Goal: Task Accomplishment & Management: Use online tool/utility

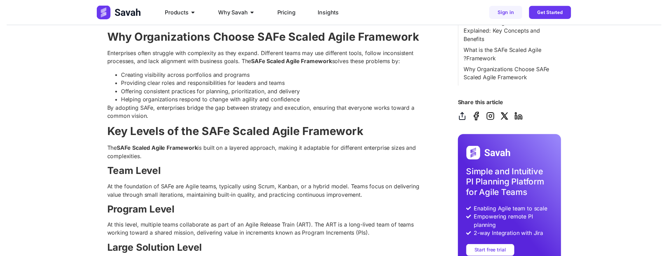
scroll to position [561, 0]
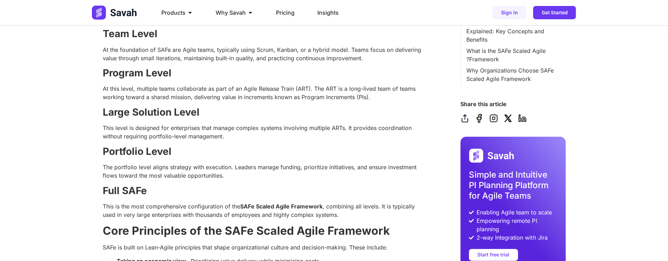
click at [366, 101] on p "At this level, multiple teams collaborate as part of an Agile Release Train (AR…" at bounding box center [264, 93] width 323 height 17
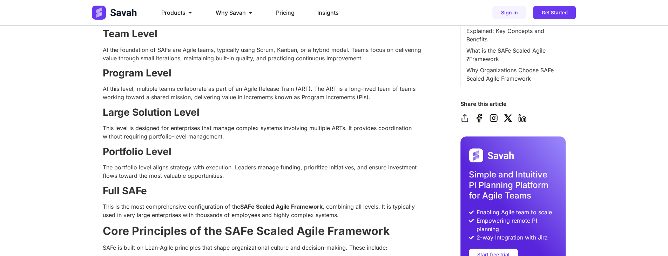
click at [295, 62] on p "At the foundation of SAFe are Agile teams, typically using Scrum, Kanban, or a …" at bounding box center [264, 54] width 323 height 17
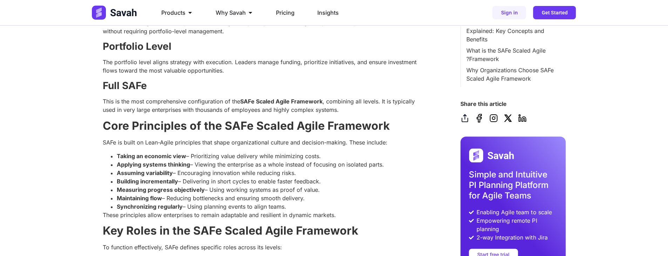
scroll to position [491, 0]
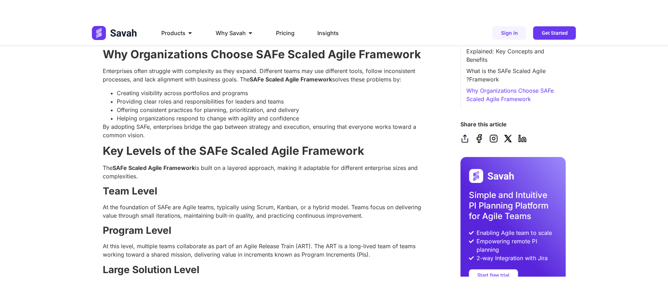
scroll to position [421, 0]
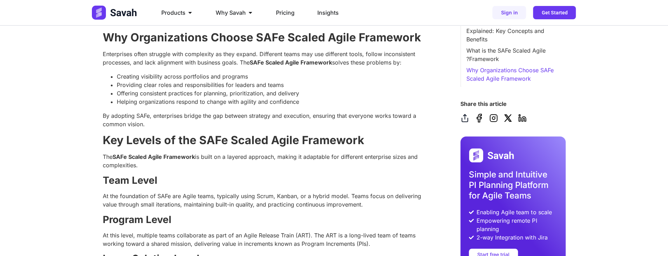
click at [310, 106] on li "Helping organizations respond to change with agility and confidence" at bounding box center [271, 102] width 309 height 8
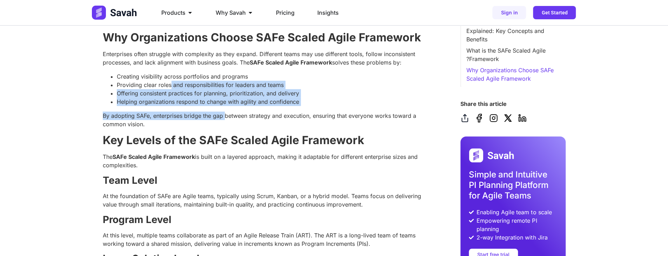
drag, startPoint x: 210, startPoint y: 168, endPoint x: 291, endPoint y: 197, distance: 86.6
click at [327, 106] on li "Helping organizations respond to change with agility and confidence" at bounding box center [271, 102] width 309 height 8
drag, startPoint x: 306, startPoint y: 192, endPoint x: 360, endPoint y: 214, distance: 58.5
click at [306, 106] on li "Helping organizations respond to change with agility and confidence" at bounding box center [271, 102] width 309 height 8
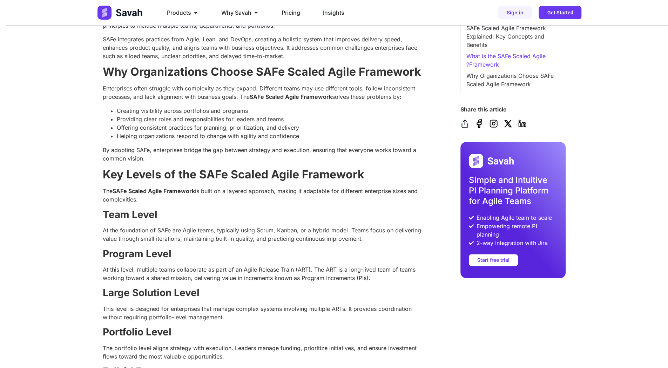
scroll to position [351, 0]
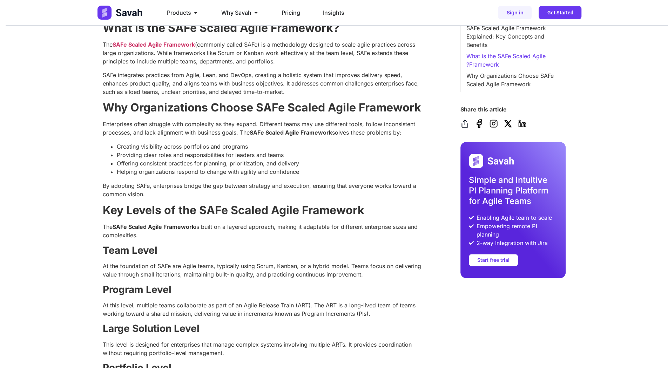
click at [497, 127] on icon at bounding box center [493, 123] width 7 height 7
click at [512, 128] on icon at bounding box center [508, 124] width 9 height 9
click at [520, 127] on icon at bounding box center [519, 125] width 1 height 4
click at [482, 128] on icon at bounding box center [479, 124] width 5 height 8
click at [468, 128] on icon at bounding box center [465, 123] width 6 height 7
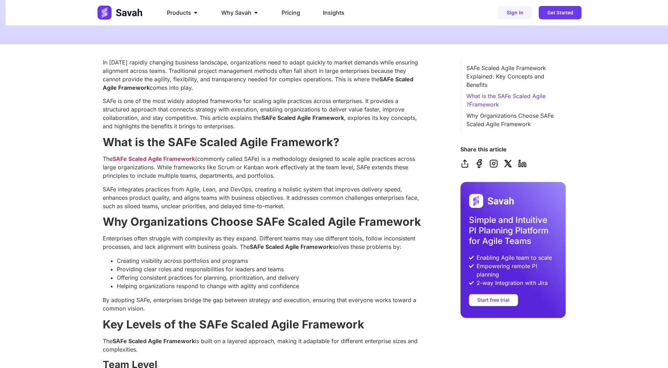
scroll to position [210, 0]
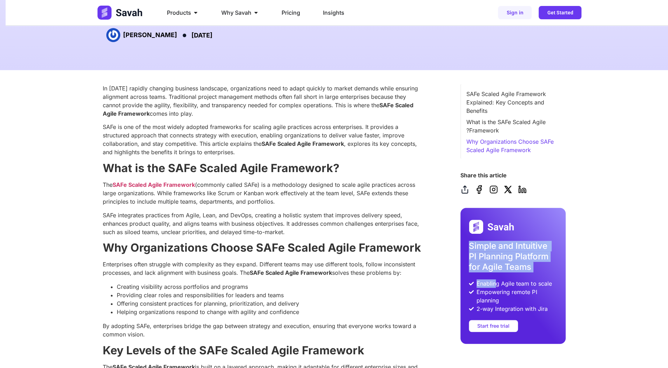
drag, startPoint x: 479, startPoint y: 237, endPoint x: 509, endPoint y: 288, distance: 58.2
click at [509, 288] on div "Simple and Intuitive PI Planning Platform for Agile Teams Enabling Agile team t…" at bounding box center [513, 276] width 105 height 136
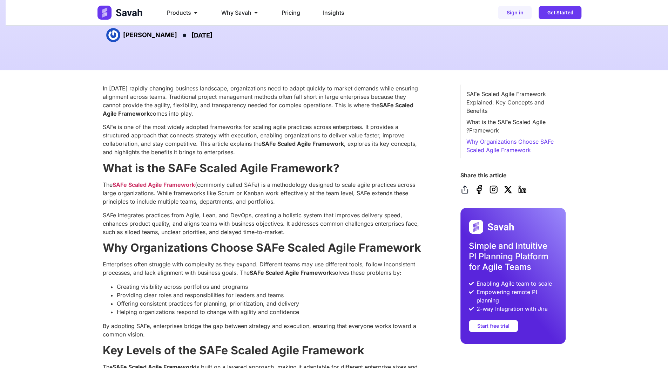
click at [514, 300] on span "Empowering remote PI planning" at bounding box center [516, 296] width 82 height 17
click at [514, 301] on span "Empowering remote PI planning" at bounding box center [516, 296] width 82 height 17
click at [271, 175] on strong "What is the SAFe Scaled Agile Framework?" at bounding box center [221, 168] width 237 height 14
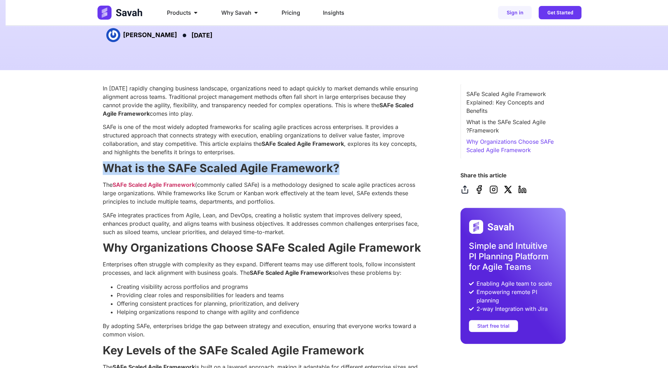
click at [271, 175] on strong "What is the SAFe Scaled Agile Framework?" at bounding box center [221, 168] width 237 height 14
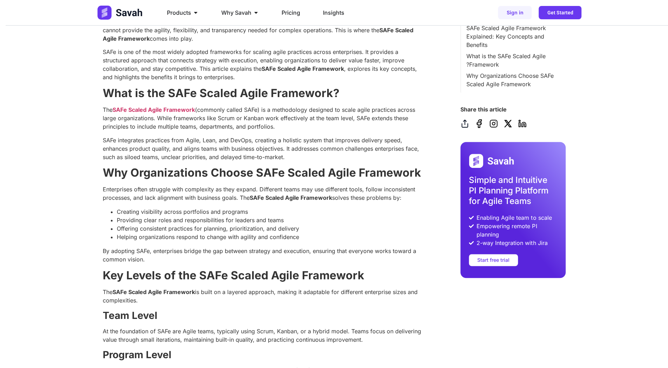
scroll to position [316, 0]
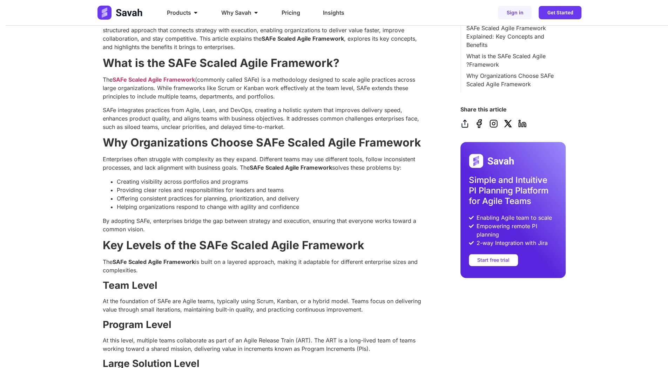
click at [163, 101] on p "The SAFe Scaled Agile Framework (commonly called SAFe) is a methodology designe…" at bounding box center [264, 87] width 323 height 25
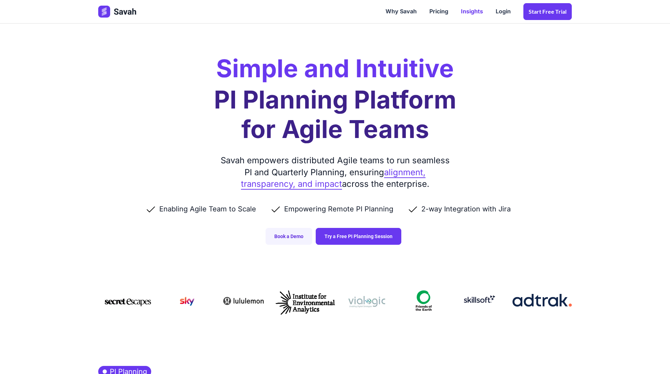
click at [473, 13] on link "Insights" at bounding box center [472, 12] width 35 height 22
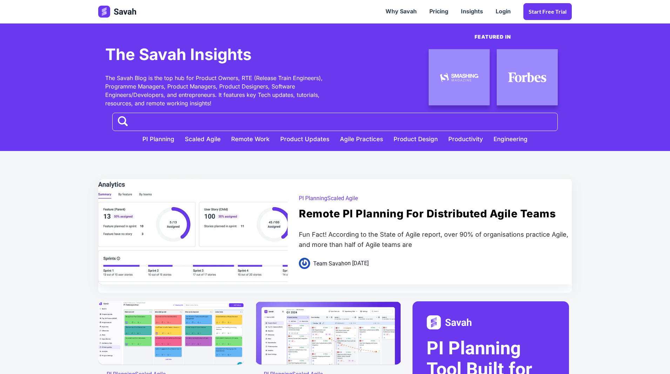
click at [251, 219] on div at bounding box center [192, 273] width 227 height 227
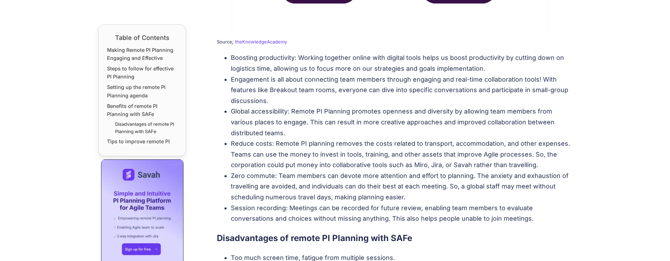
scroll to position [1649, 0]
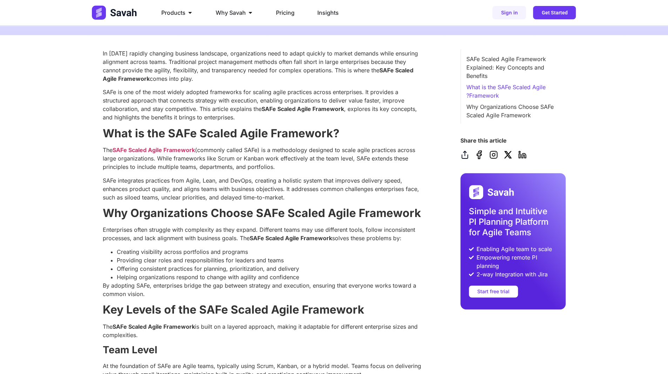
scroll to position [316, 0]
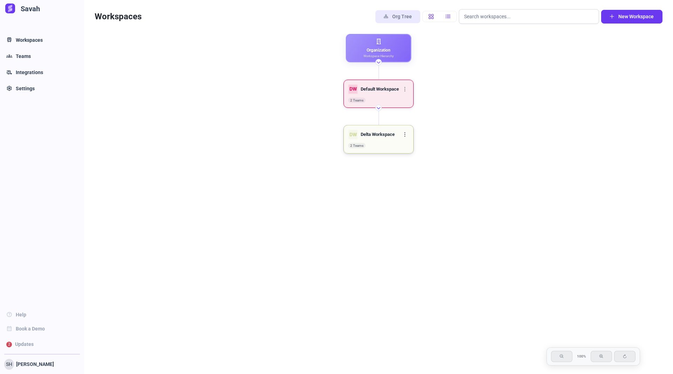
click at [406, 134] on icon at bounding box center [405, 134] width 4 height 4
click at [421, 173] on span "Delete" at bounding box center [421, 174] width 13 height 5
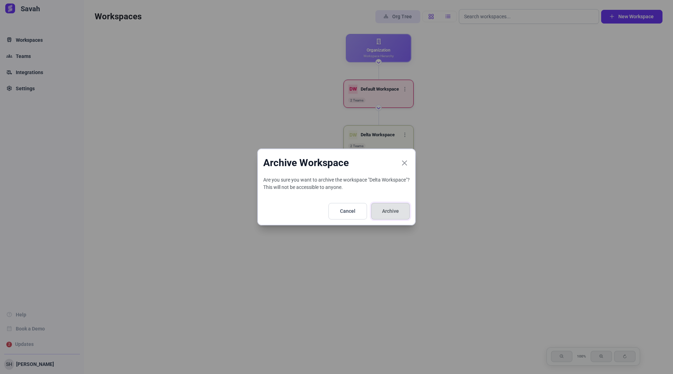
click at [395, 210] on span "Archive" at bounding box center [390, 210] width 21 height 7
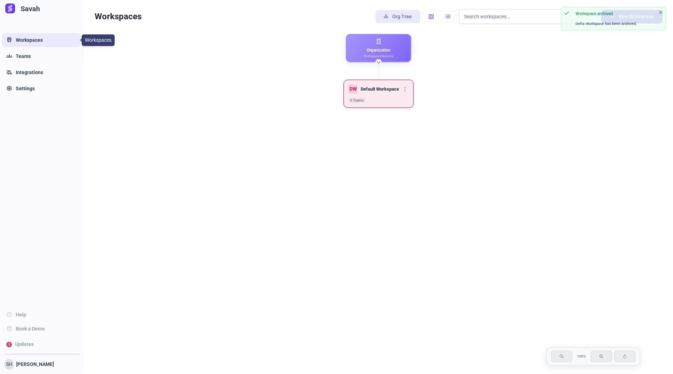
click at [32, 39] on span "Workspaces" at bounding box center [29, 39] width 27 height 7
click at [659, 11] on icon "Close" at bounding box center [661, 12] width 4 height 4
click at [651, 15] on span "New Workspace" at bounding box center [636, 16] width 35 height 7
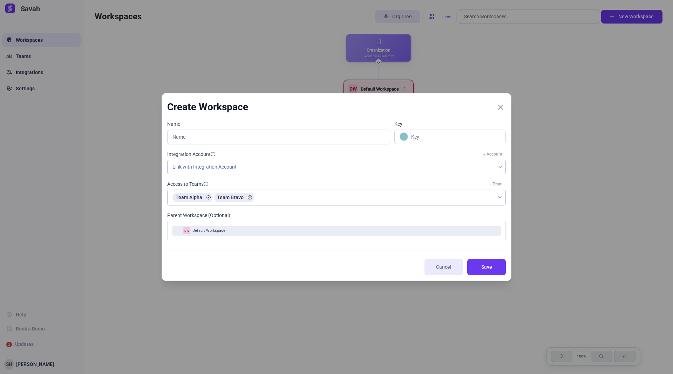
click at [213, 231] on span "Default Workspace" at bounding box center [209, 231] width 33 height 6
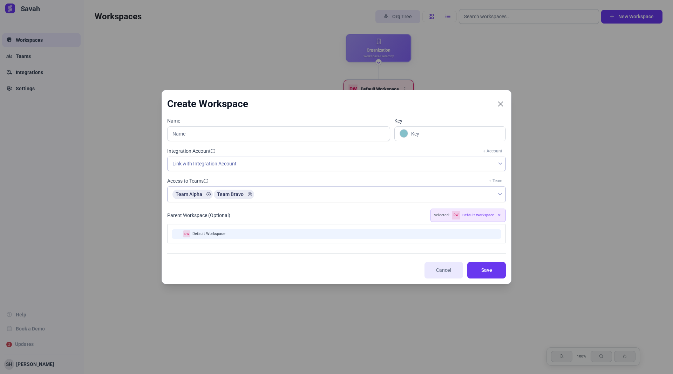
click at [235, 233] on div "DW Default Workspace" at bounding box center [337, 233] width 330 height 9
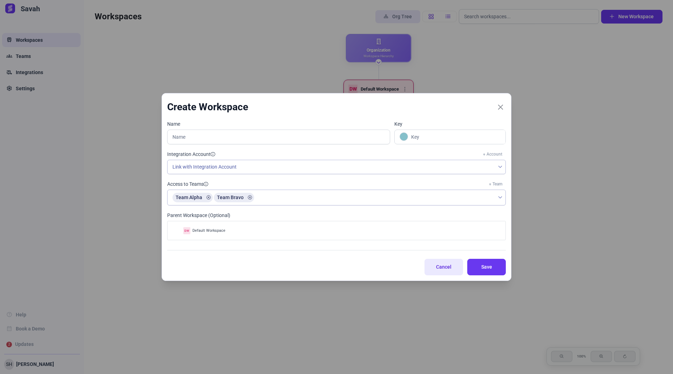
click at [437, 265] on span "Cancel" at bounding box center [444, 266] width 22 height 7
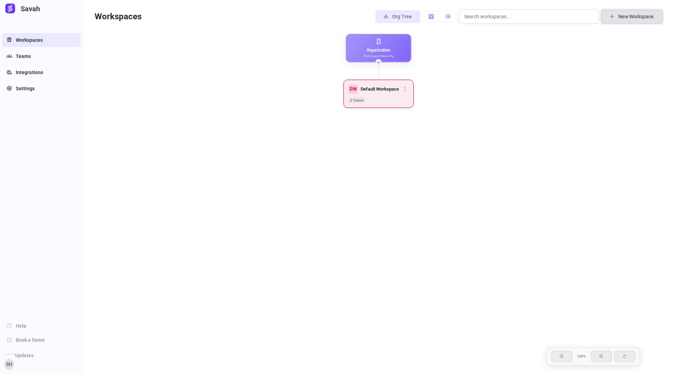
click at [631, 14] on span "New Workspace" at bounding box center [636, 16] width 35 height 7
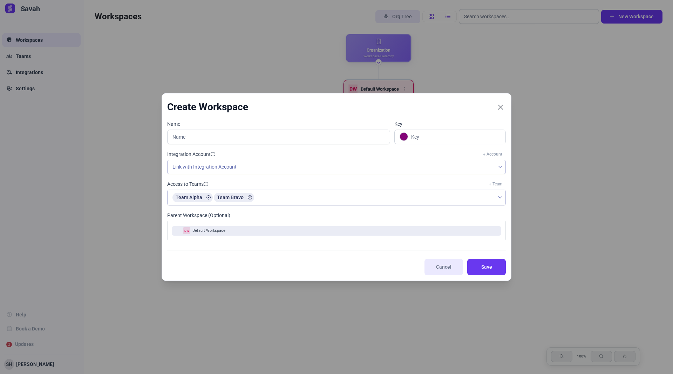
click at [206, 229] on span "Default Workspace" at bounding box center [209, 231] width 33 height 6
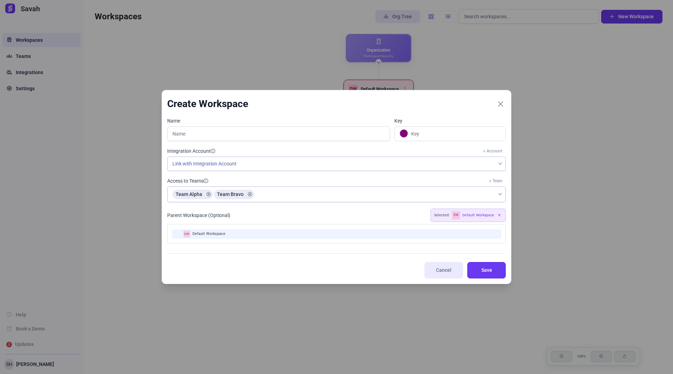
click at [376, 214] on div "Parent Workspace (Optional) Selected: DW Default Workspace" at bounding box center [336, 214] width 339 height 13
click at [479, 265] on button "Save" at bounding box center [487, 270] width 39 height 16
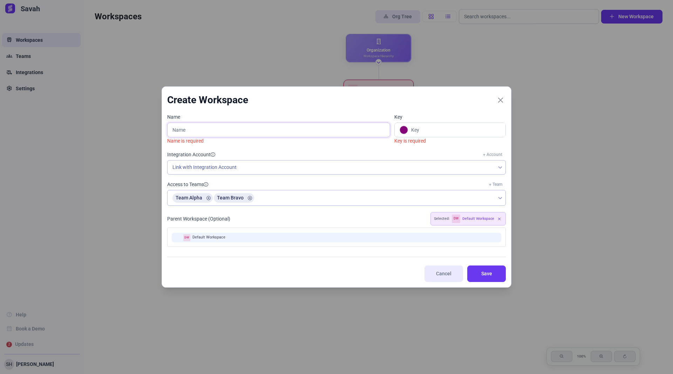
click at [189, 132] on input "text" at bounding box center [278, 129] width 223 height 15
type input "q"
type input "Q"
type input "qwerty"
click at [484, 269] on button "Save" at bounding box center [487, 273] width 39 height 16
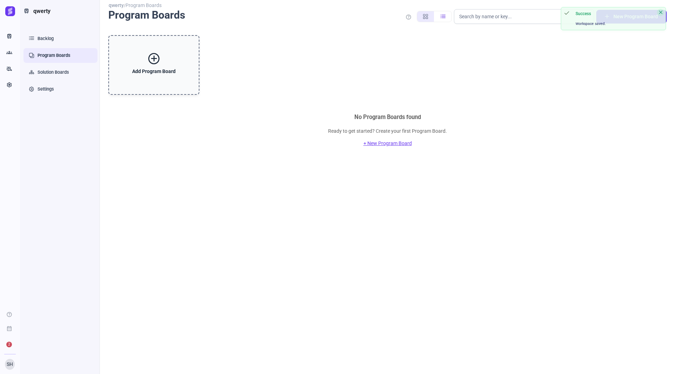
click at [661, 11] on icon "Close" at bounding box center [661, 12] width 4 height 4
click at [38, 41] on link "Backlog" at bounding box center [61, 38] width 74 height 15
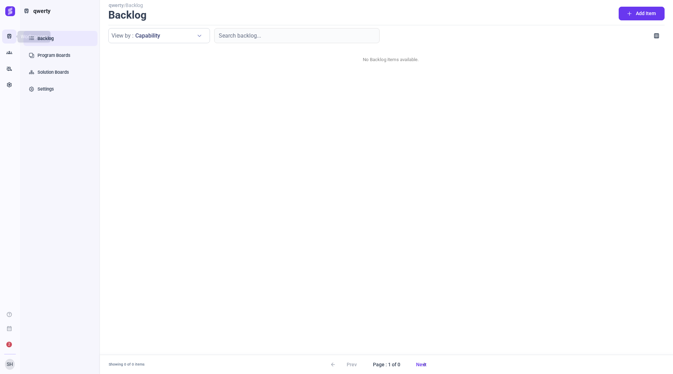
click at [10, 38] on icon "Train" at bounding box center [9, 36] width 6 height 7
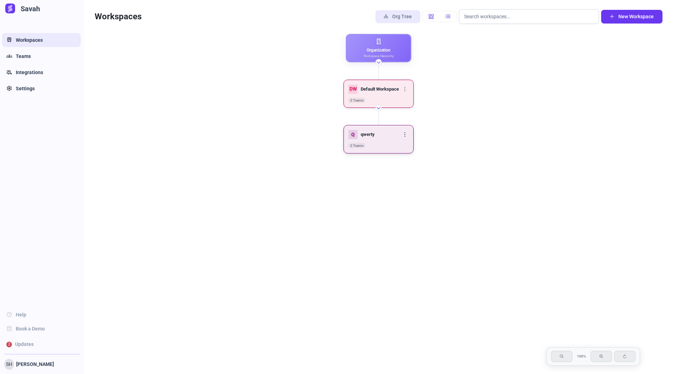
click at [407, 134] on icon at bounding box center [405, 134] width 4 height 4
click at [420, 172] on span "Delete" at bounding box center [421, 174] width 13 height 5
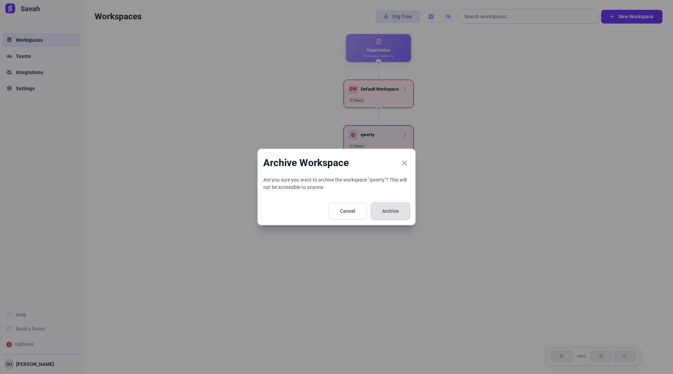
drag, startPoint x: 394, startPoint y: 204, endPoint x: 394, endPoint y: 209, distance: 4.2
click at [394, 205] on button "Archive" at bounding box center [390, 211] width 39 height 16
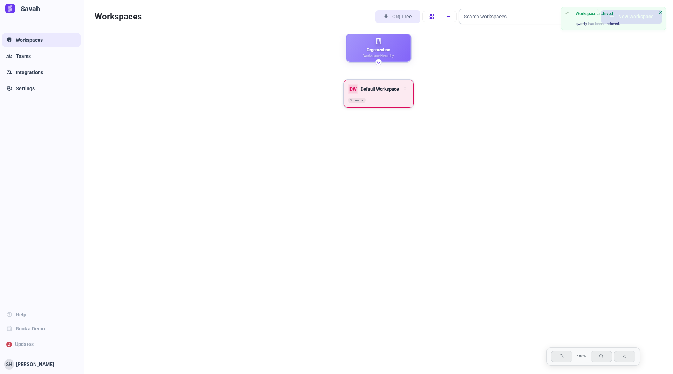
click at [390, 47] on div "Organization" at bounding box center [379, 50] width 24 height 6
click at [375, 86] on div "Default Workspace" at bounding box center [380, 89] width 38 height 6
click at [406, 88] on icon at bounding box center [405, 89] width 4 height 4
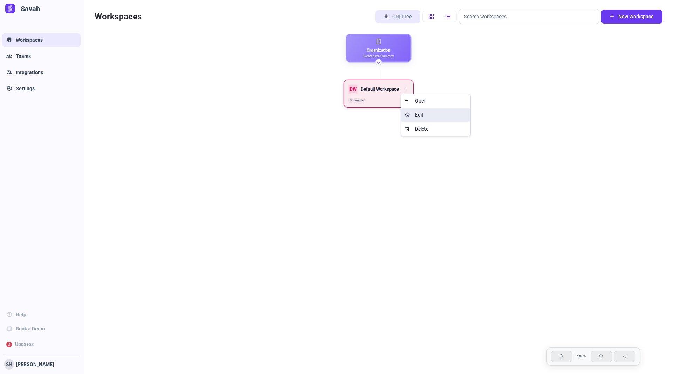
click at [422, 116] on span "Edit" at bounding box center [419, 114] width 8 height 5
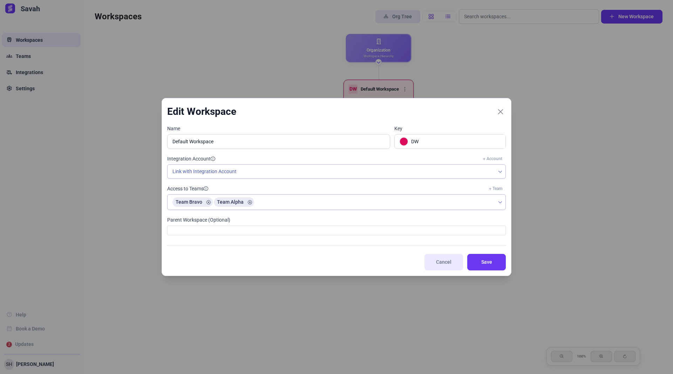
click at [189, 231] on div at bounding box center [336, 230] width 339 height 10
click at [190, 231] on div at bounding box center [336, 230] width 339 height 10
click at [445, 260] on span "Cancel" at bounding box center [444, 261] width 22 height 7
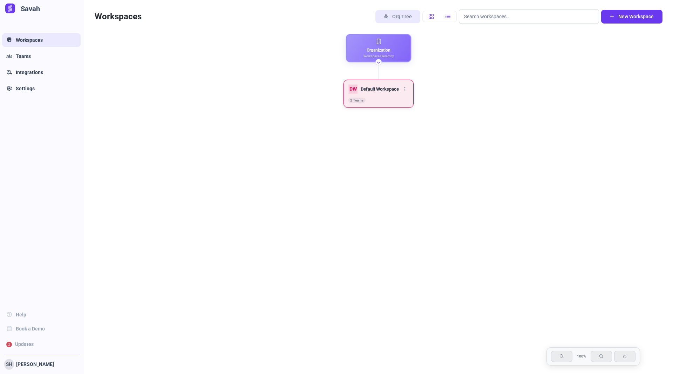
click at [356, 190] on div "Organization Workspace Hierarchy DW Default Workspace 2 Teams" at bounding box center [378, 185] width 581 height 303
click at [215, 110] on div "Organization Workspace Hierarchy DW Default Workspace 2 Teams" at bounding box center [378, 75] width 581 height 83
drag, startPoint x: 93, startPoint y: 16, endPoint x: 174, endPoint y: 22, distance: 80.9
click at [162, 21] on div "Workspaces Org Tree New Workspace" at bounding box center [378, 14] width 589 height 29
click at [201, 26] on div "Workspaces Org Tree New Workspace" at bounding box center [378, 14] width 589 height 29
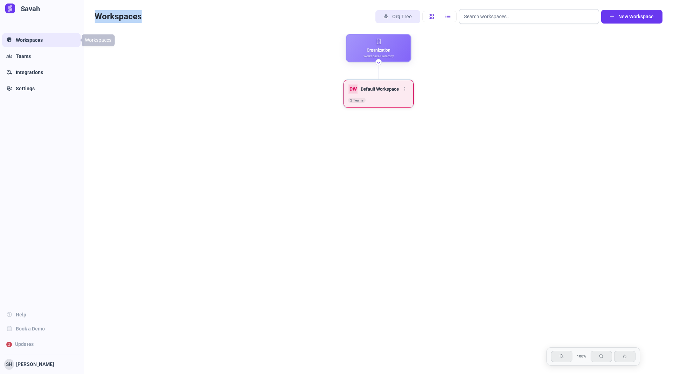
click at [45, 40] on link "Train Workspaces" at bounding box center [41, 40] width 79 height 14
click at [313, 73] on div "Organization Workspace Hierarchy DW Default Workspace 2 Teams" at bounding box center [378, 75] width 581 height 83
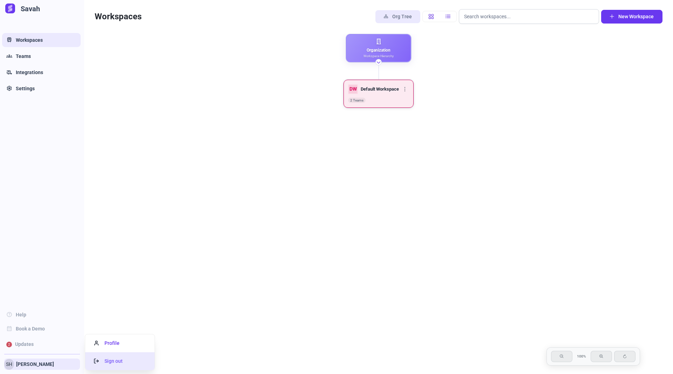
click at [108, 362] on span "Sign out" at bounding box center [108, 361] width 29 height 6
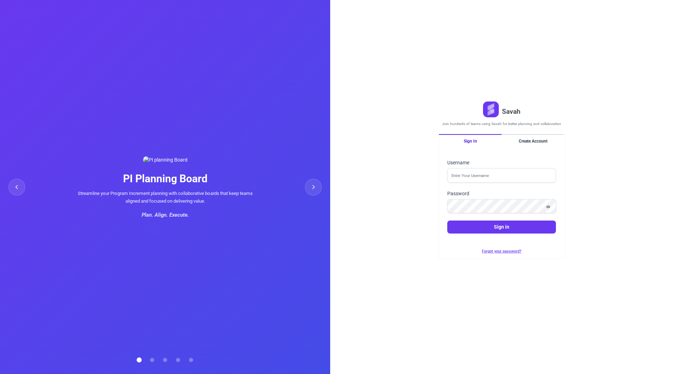
click at [668, 267] on div "Savah Join hunderds of teams using Savah for better planning and collaboration …" at bounding box center [501, 187] width 343 height 374
click at [572, 267] on div "Savah Join hunderds of teams using Savah for better planning and collaboration …" at bounding box center [502, 186] width 158 height 361
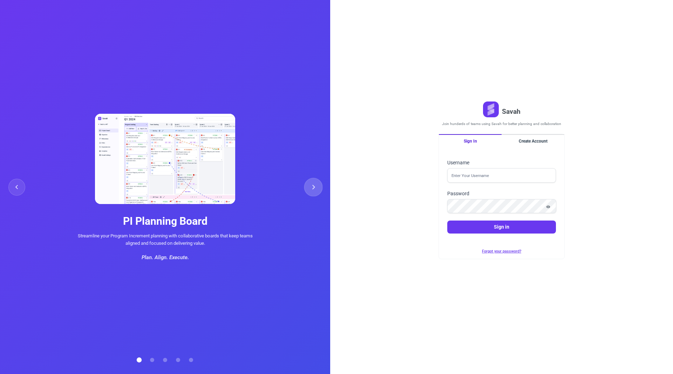
click at [312, 186] on icon at bounding box center [313, 186] width 5 height 5
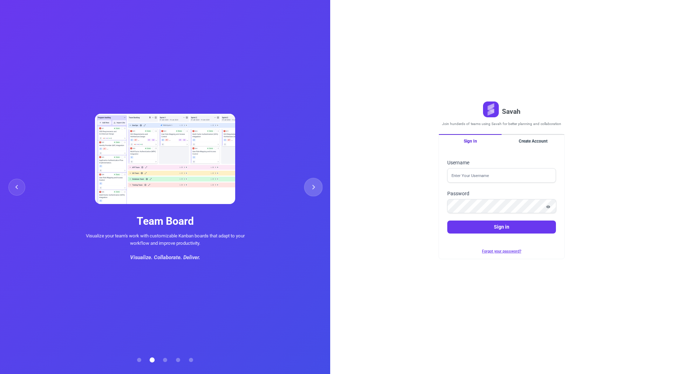
click at [312, 186] on icon at bounding box center [313, 186] width 5 height 5
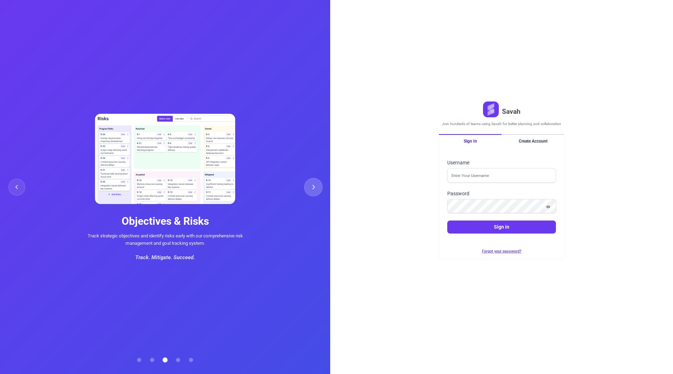
click at [312, 186] on icon at bounding box center [313, 186] width 5 height 5
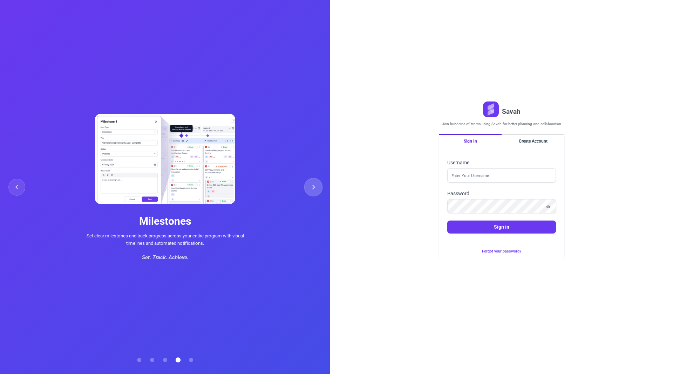
click at [312, 186] on icon at bounding box center [313, 186] width 5 height 5
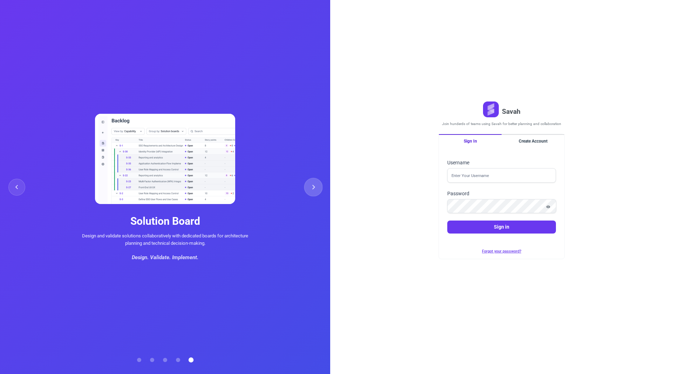
click at [312, 186] on icon at bounding box center [313, 186] width 5 height 5
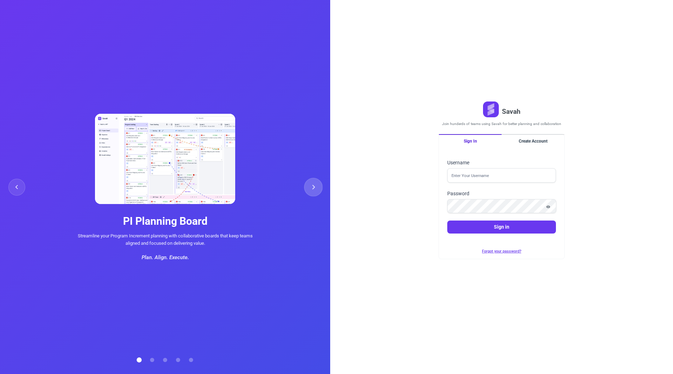
click at [312, 186] on icon at bounding box center [313, 186] width 5 height 5
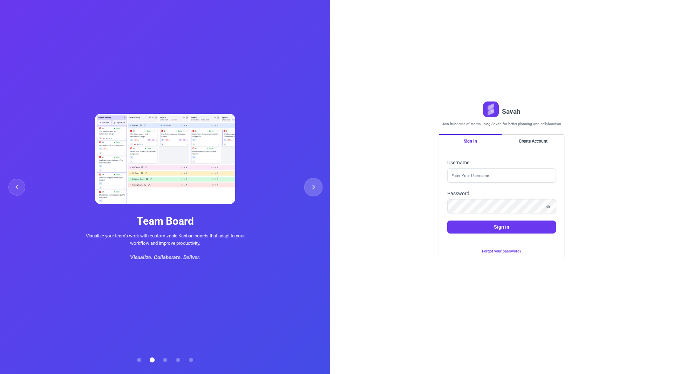
click at [312, 186] on icon at bounding box center [313, 186] width 5 height 5
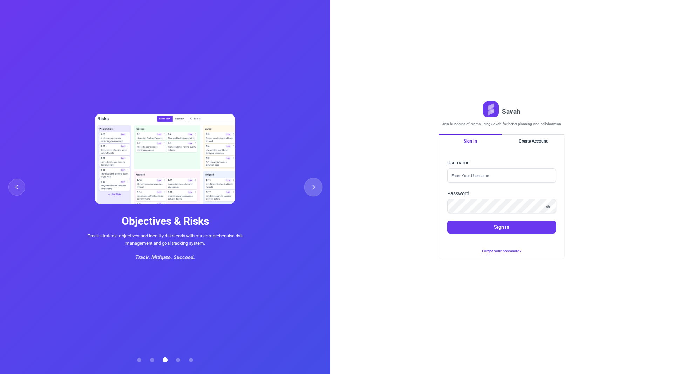
click at [312, 186] on icon at bounding box center [313, 186] width 5 height 5
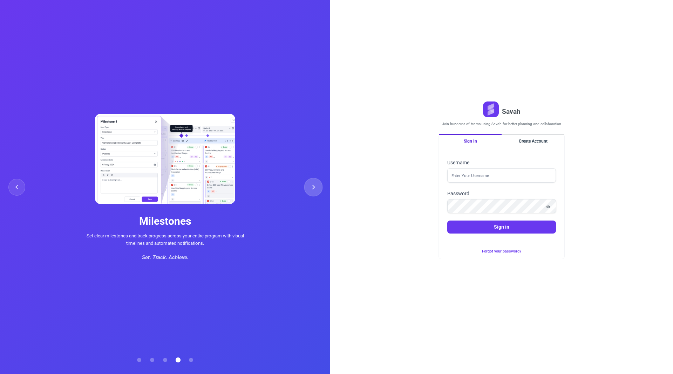
click at [312, 186] on icon at bounding box center [313, 186] width 5 height 5
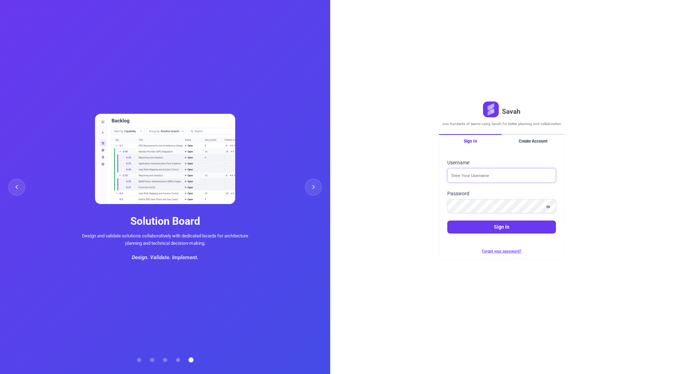
click at [472, 173] on input "Username" at bounding box center [502, 175] width 109 height 14
type input "sheraz@savahapp.com"
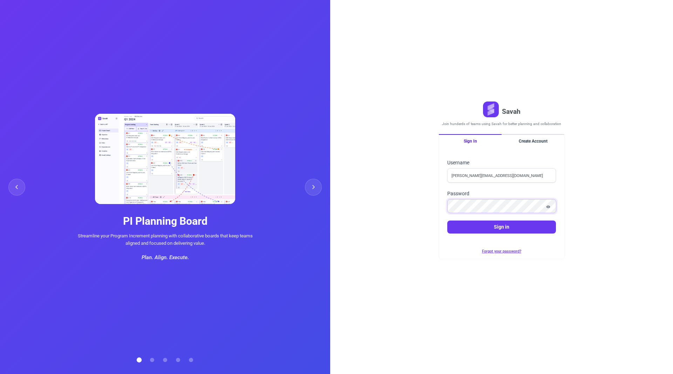
click at [448, 220] on button "Sign in" at bounding box center [502, 226] width 109 height 13
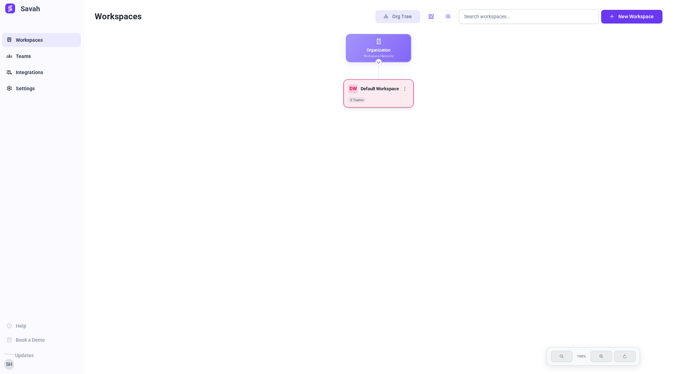
click at [375, 86] on div "Default Workspace" at bounding box center [380, 89] width 38 height 6
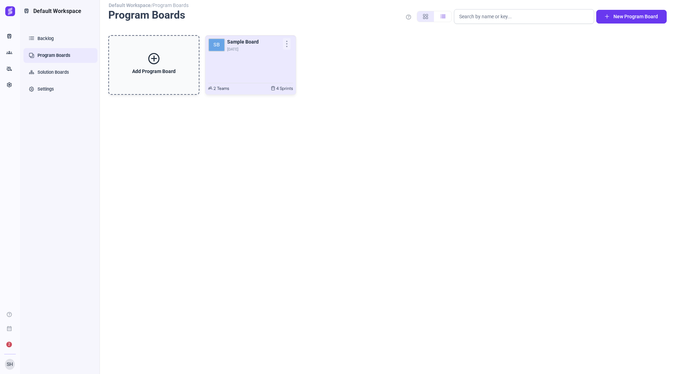
click at [237, 62] on div "SB Sample Board Oct 13" at bounding box center [250, 58] width 85 height 41
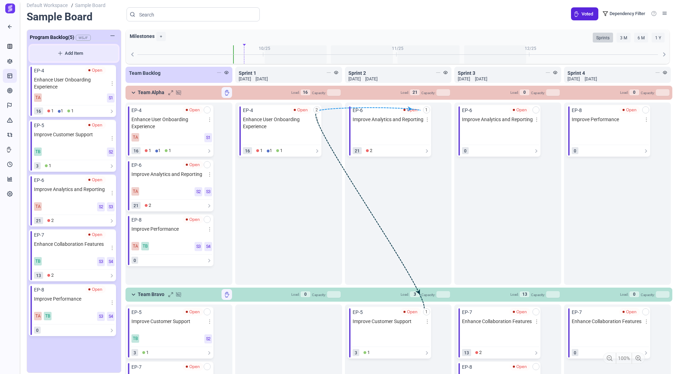
click at [78, 56] on span "Add Item" at bounding box center [74, 53] width 76 height 7
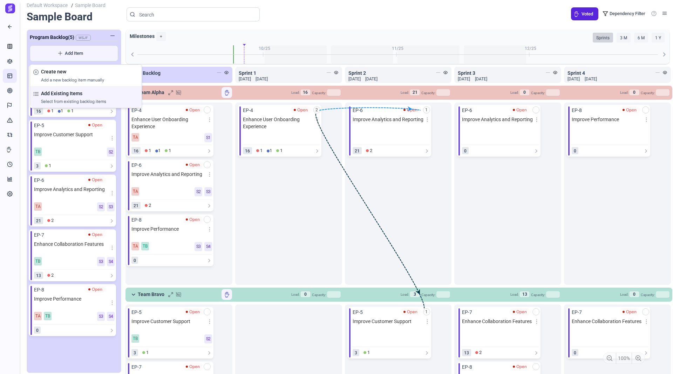
click at [74, 94] on h4 "Add Existing Items" at bounding box center [90, 93] width 98 height 7
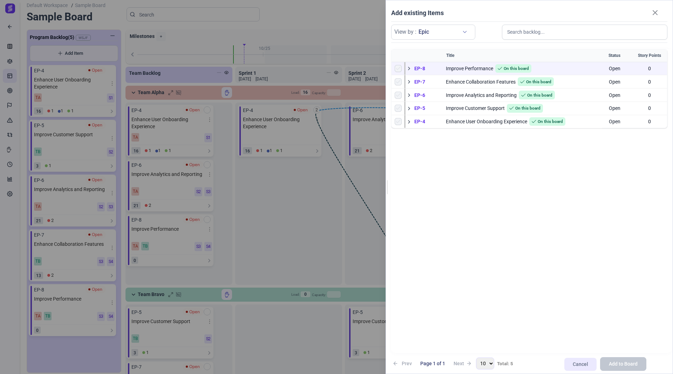
click at [408, 67] on span at bounding box center [409, 68] width 6 height 6
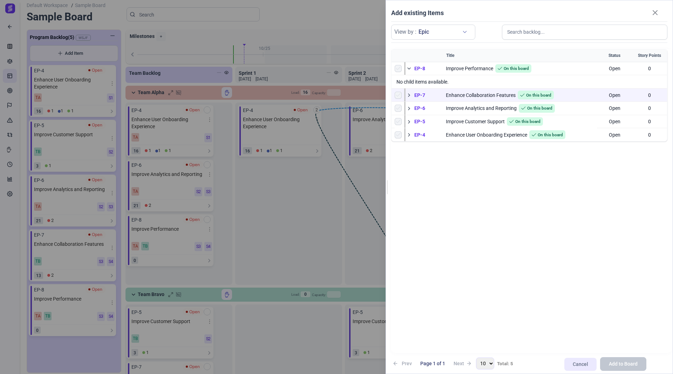
click at [409, 94] on span at bounding box center [409, 95] width 6 height 6
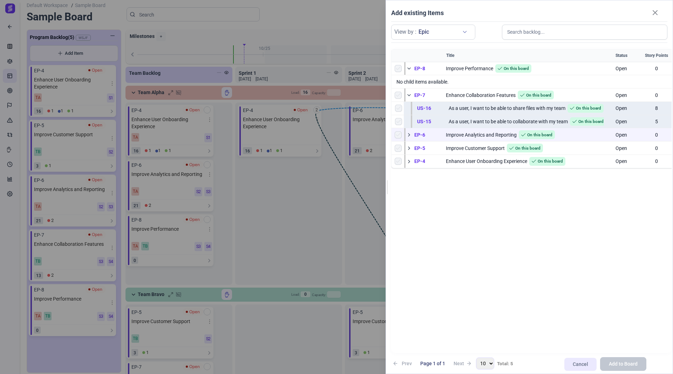
drag, startPoint x: 409, startPoint y: 132, endPoint x: 409, endPoint y: 135, distance: 3.5
click at [409, 132] on span at bounding box center [409, 135] width 6 height 6
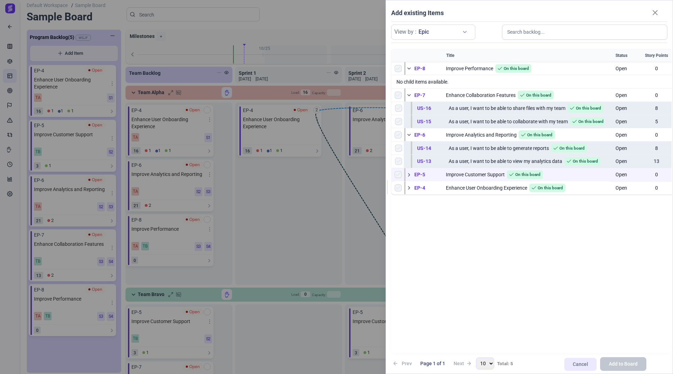
click at [408, 174] on span at bounding box center [409, 175] width 6 height 6
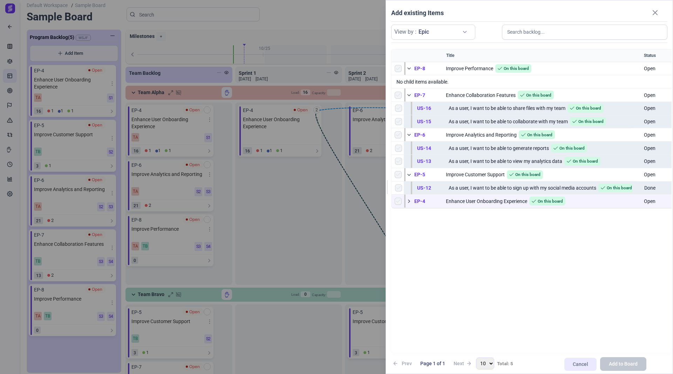
click at [409, 200] on span at bounding box center [409, 201] width 6 height 6
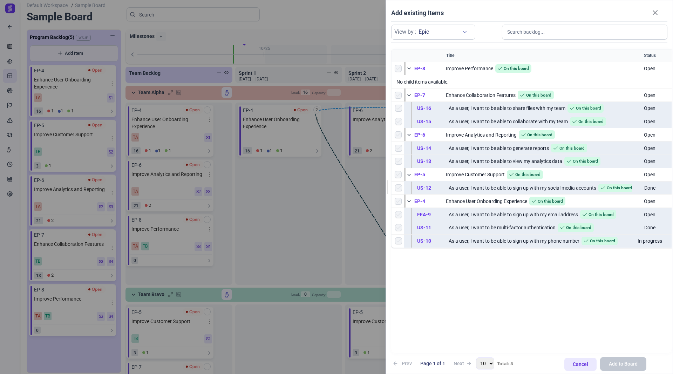
click at [579, 362] on span "Cancel" at bounding box center [580, 363] width 15 height 7
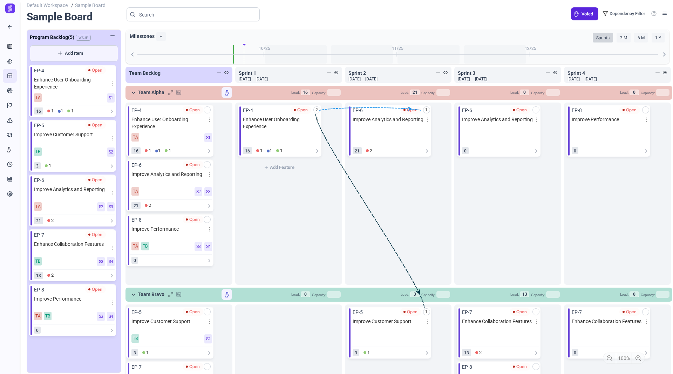
drag, startPoint x: 273, startPoint y: 202, endPoint x: 216, endPoint y: 177, distance: 61.9
click at [273, 202] on div "2 add EP-4 Open Enhance User Onboarding Experience 16 1 1 1 Add Feature" at bounding box center [288, 193] width 107 height 182
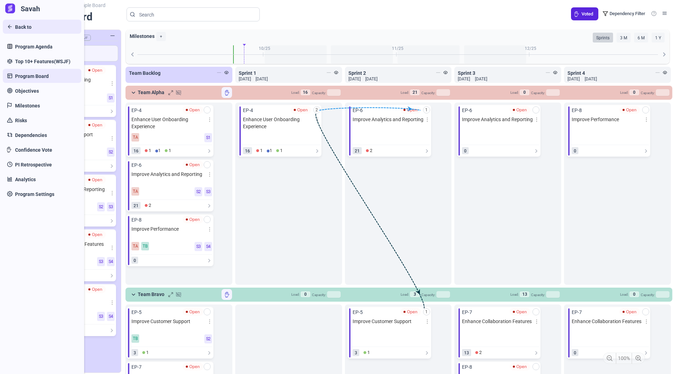
click at [31, 29] on span "Back to" at bounding box center [23, 27] width 16 height 7
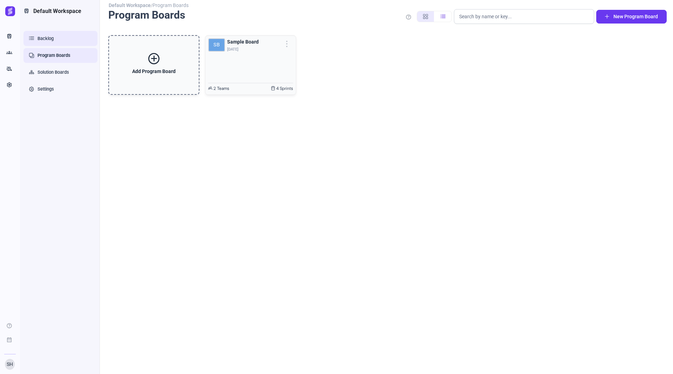
click at [61, 39] on link "Backlog" at bounding box center [61, 38] width 74 height 15
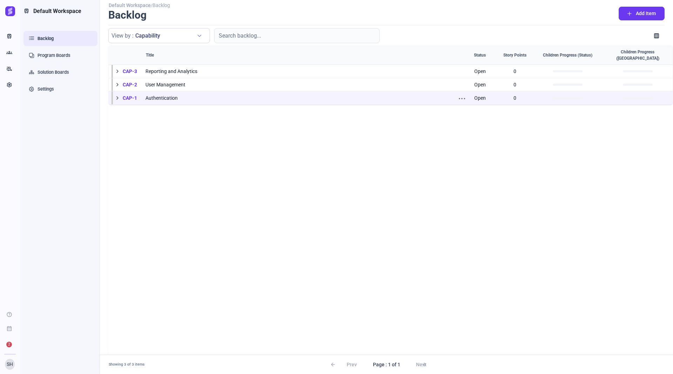
click at [118, 95] on span at bounding box center [117, 98] width 6 height 6
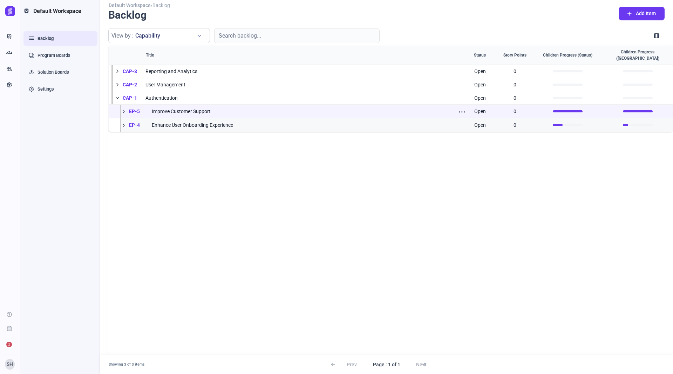
click at [124, 108] on span at bounding box center [124, 111] width 6 height 6
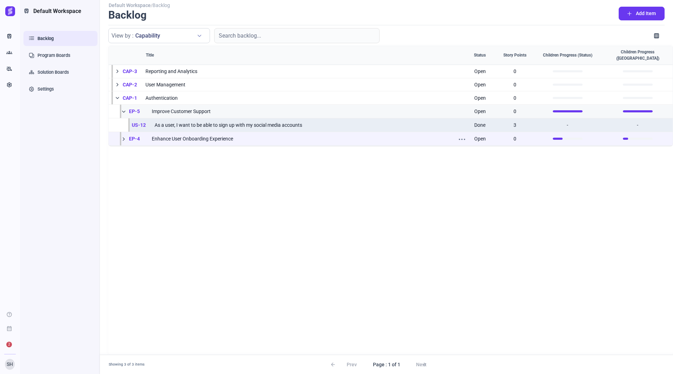
click at [124, 136] on span at bounding box center [124, 139] width 6 height 6
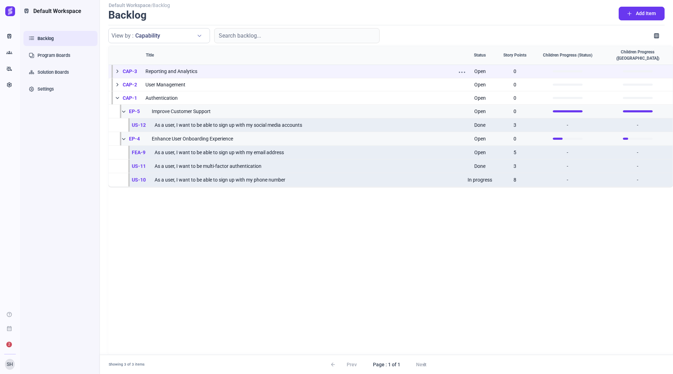
click at [119, 68] on span at bounding box center [117, 71] width 6 height 6
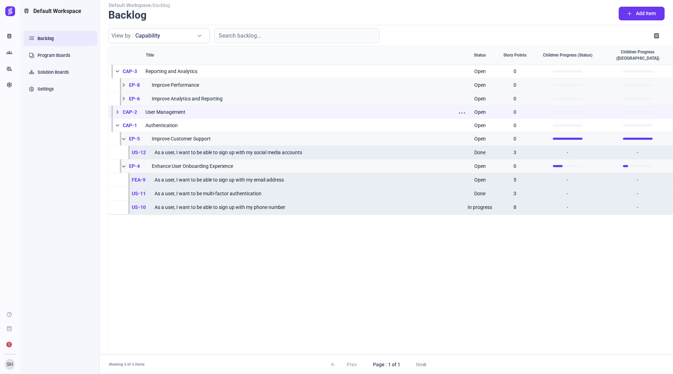
click at [118, 109] on span at bounding box center [117, 112] width 6 height 6
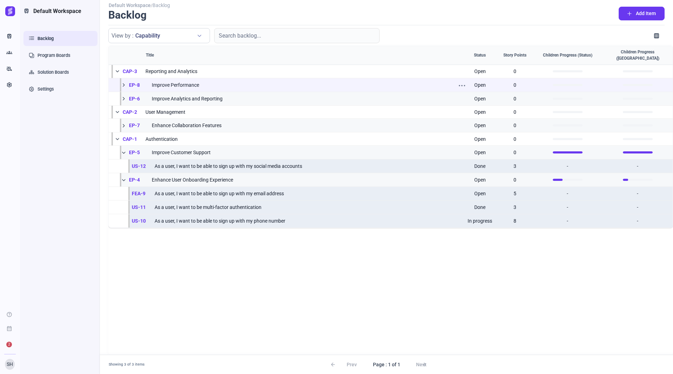
click at [123, 82] on span at bounding box center [124, 85] width 6 height 6
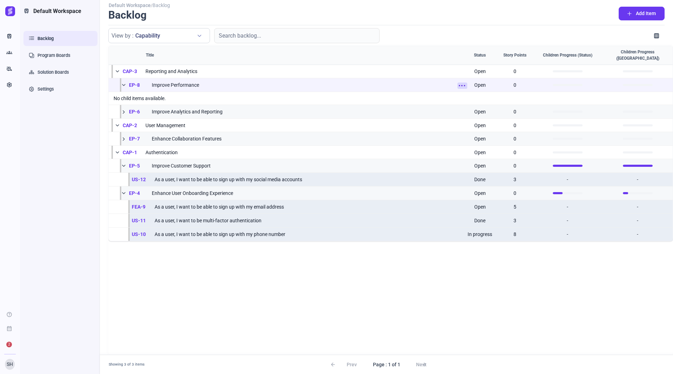
click at [464, 82] on icon at bounding box center [462, 85] width 6 height 6
click at [500, 106] on span "Add Child Item" at bounding box center [488, 106] width 32 height 5
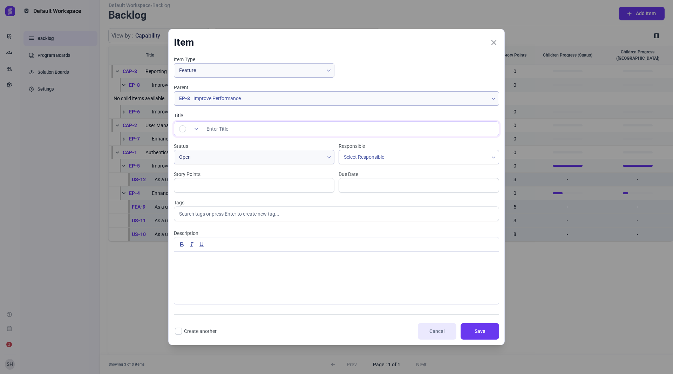
click at [316, 134] on input "Title" at bounding box center [350, 129] width 297 height 14
type input "Child story x"
click at [200, 130] on div at bounding box center [196, 128] width 11 height 13
click at [196, 179] on div "Impediment" at bounding box center [202, 179] width 26 height 7
click at [482, 328] on span "Save" at bounding box center [480, 330] width 21 height 7
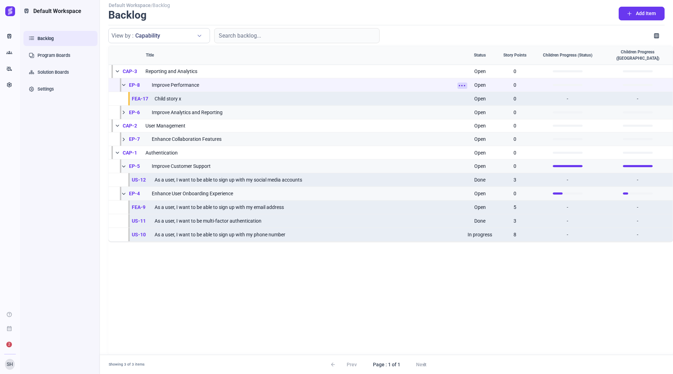
click at [464, 82] on icon at bounding box center [462, 85] width 6 height 6
click at [475, 106] on span "Add Child Item" at bounding box center [488, 106] width 32 height 5
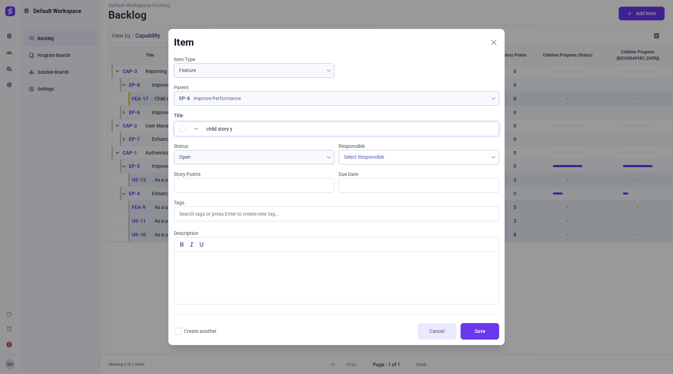
type input "child story y"
click at [194, 127] on div at bounding box center [196, 128] width 11 height 13
click at [192, 187] on div "Risk" at bounding box center [193, 188] width 9 height 7
click at [478, 329] on span "Save" at bounding box center [480, 330] width 21 height 7
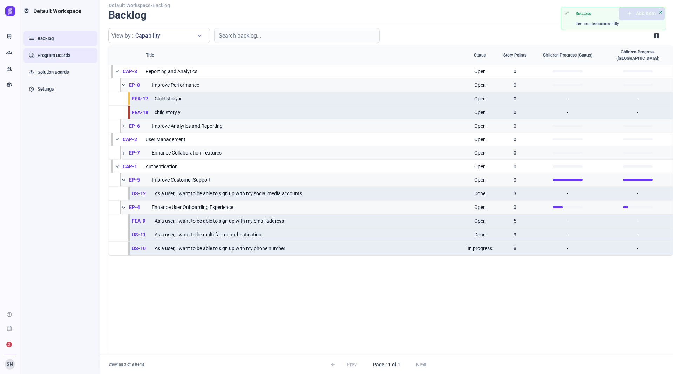
drag, startPoint x: 54, startPoint y: 57, endPoint x: 65, endPoint y: 60, distance: 11.0
click at [54, 57] on link "Program Boards" at bounding box center [61, 55] width 74 height 15
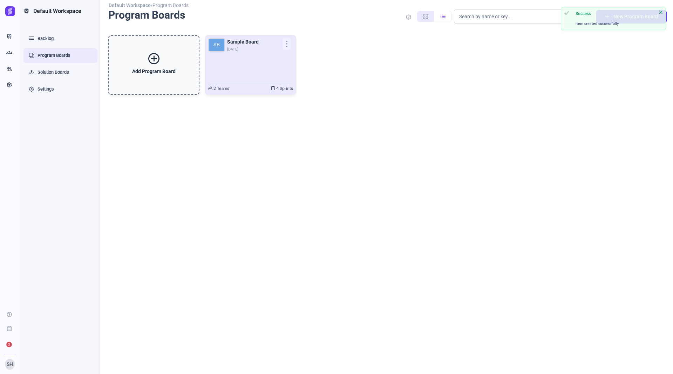
click at [227, 63] on div "SB Sample Board Oct 13" at bounding box center [250, 58] width 85 height 41
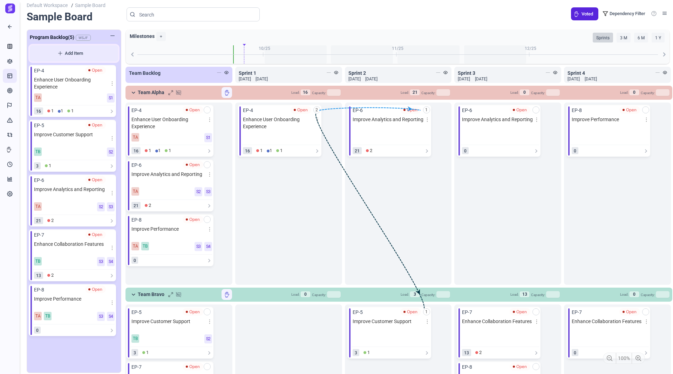
click at [75, 54] on span "Add Item" at bounding box center [74, 53] width 76 height 7
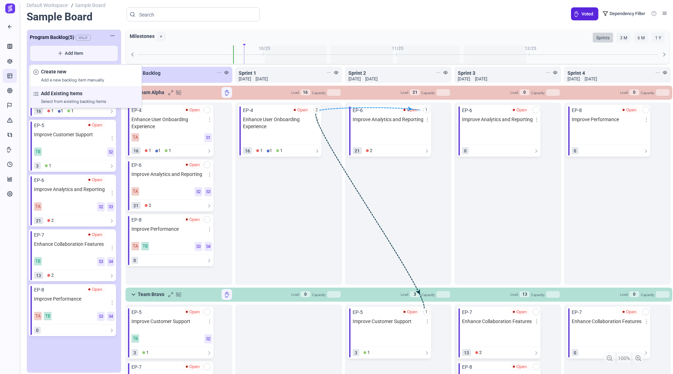
click at [73, 99] on p "Select from existing backlog items" at bounding box center [90, 101] width 98 height 6
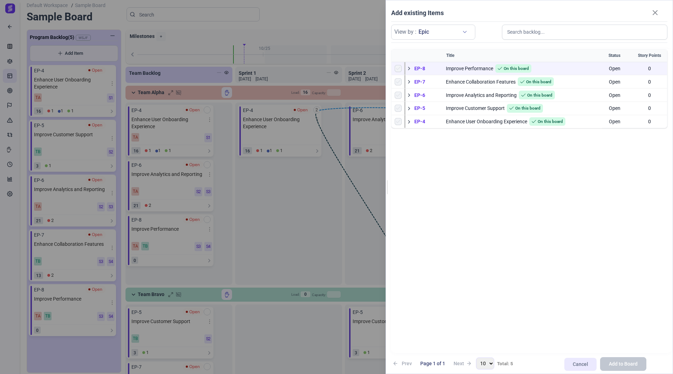
click at [409, 67] on span at bounding box center [409, 68] width 6 height 6
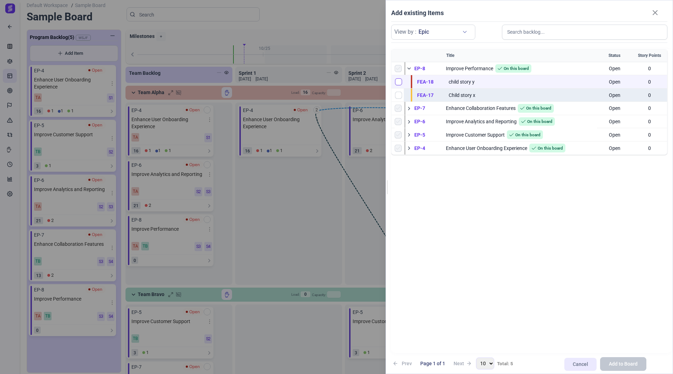
click at [398, 82] on input "checkbox" at bounding box center [398, 81] width 7 height 7
checkbox input "true"
click at [613, 364] on span "Add to Board" at bounding box center [623, 363] width 29 height 7
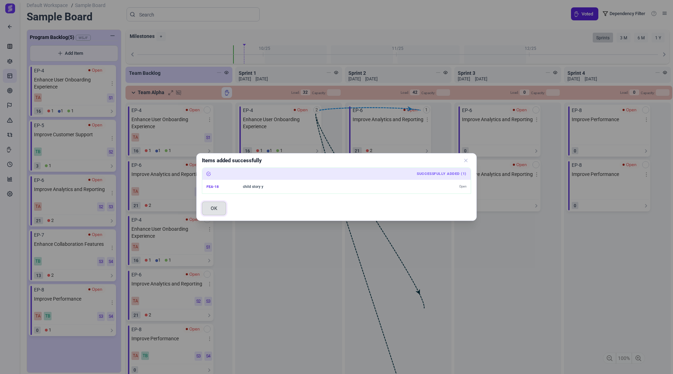
click at [218, 208] on button "OK" at bounding box center [214, 208] width 24 height 14
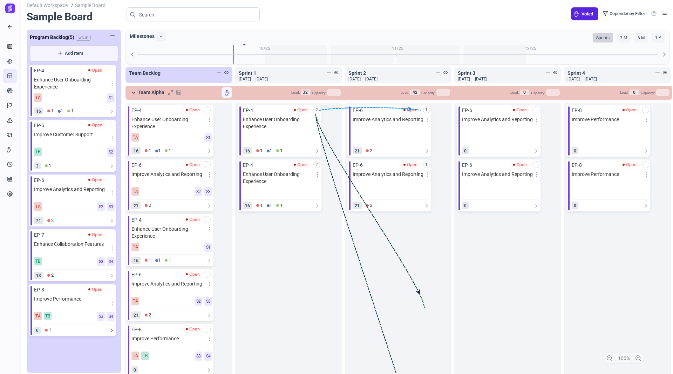
click at [111, 329] on icon at bounding box center [112, 330] width 6 height 6
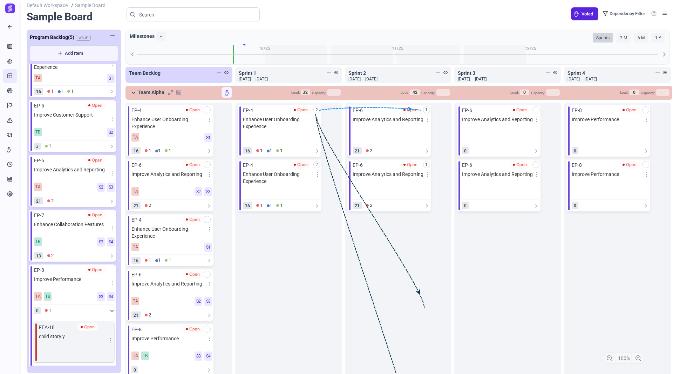
scroll to position [30, 0]
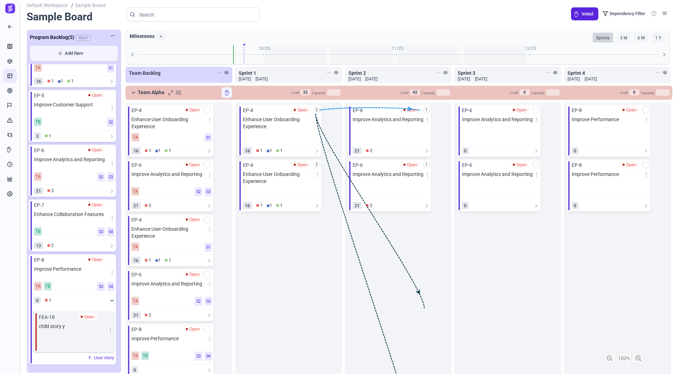
click at [111, 301] on icon at bounding box center [112, 300] width 6 height 6
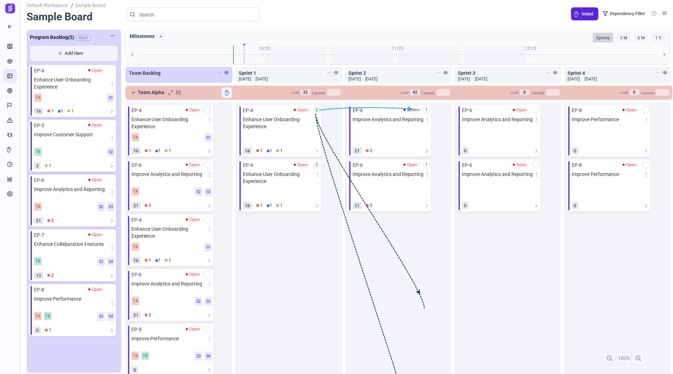
scroll to position [0, 0]
click at [85, 58] on button "Add Item" at bounding box center [74, 53] width 88 height 16
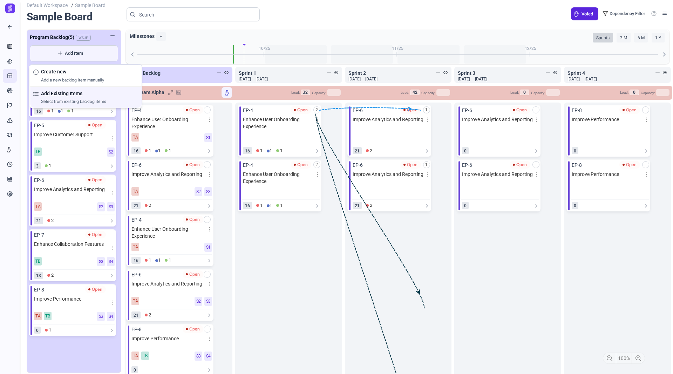
click at [79, 94] on h4 "Add Existing Items" at bounding box center [90, 93] width 98 height 7
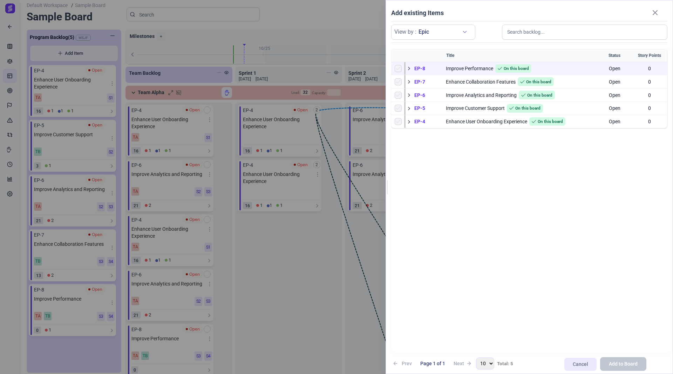
click at [409, 68] on span at bounding box center [409, 68] width 6 height 6
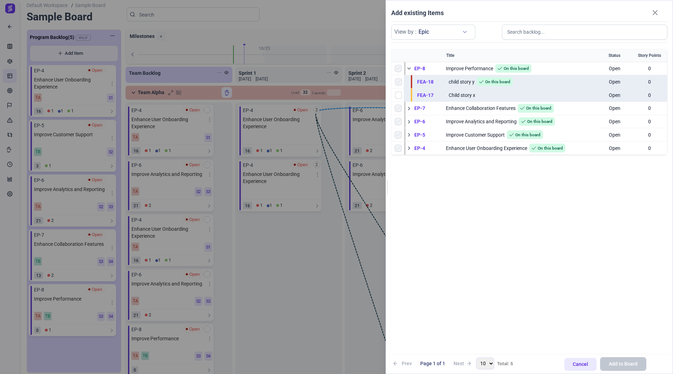
click at [582, 362] on span "Cancel" at bounding box center [580, 363] width 15 height 7
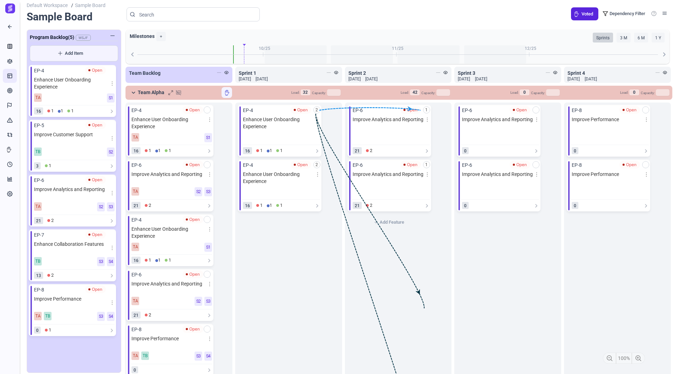
click at [398, 274] on div "1 add EP-6 Open Improve Analytics and Reporting 21 2 1 add EP-6 Open Improve An…" at bounding box center [398, 275] width 107 height 346
click at [424, 206] on icon at bounding box center [427, 206] width 6 height 6
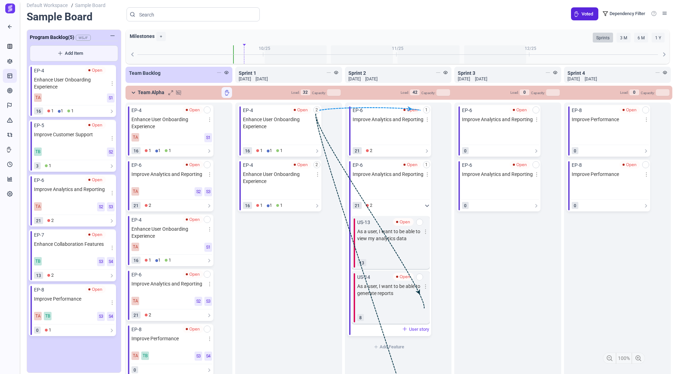
click at [424, 206] on icon at bounding box center [427, 206] width 6 height 6
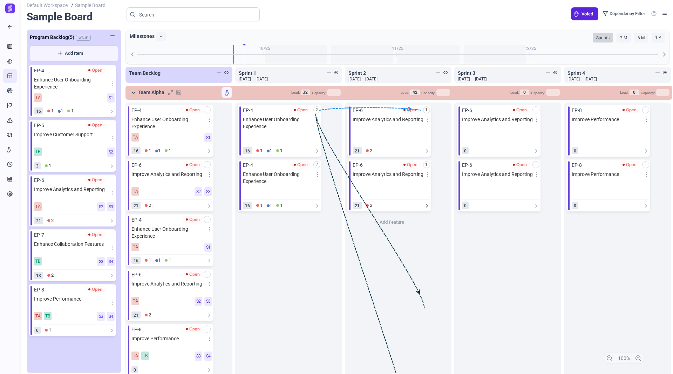
click at [424, 206] on icon at bounding box center [427, 206] width 6 height 6
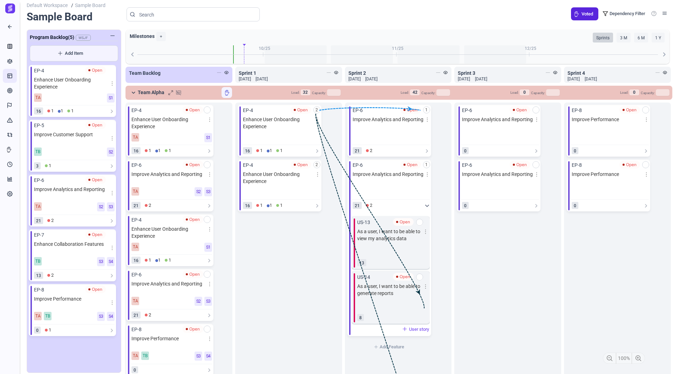
click at [424, 206] on icon at bounding box center [427, 206] width 6 height 6
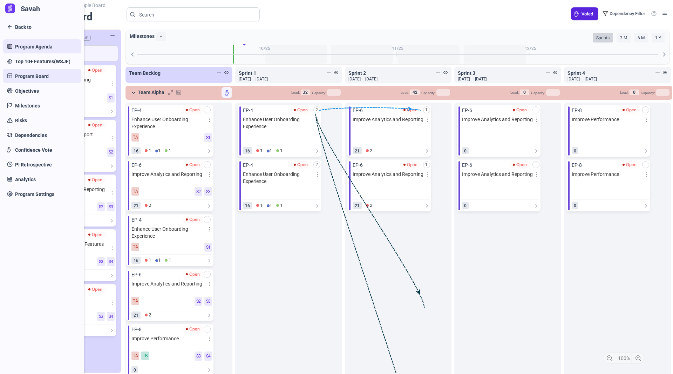
click at [22, 49] on span "Program Agenda" at bounding box center [34, 46] width 38 height 7
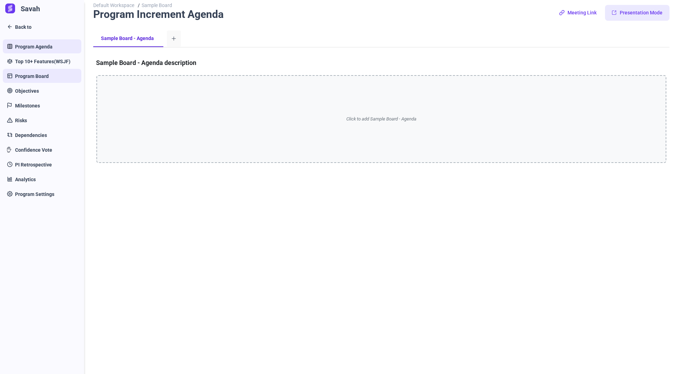
click at [24, 78] on span "Program Board" at bounding box center [32, 76] width 34 height 7
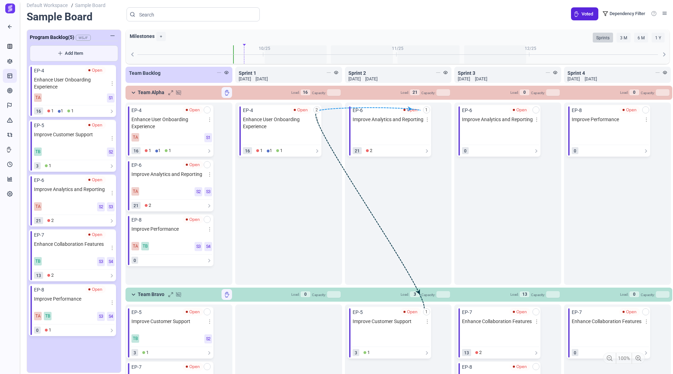
click at [110, 332] on div "0 1" at bounding box center [74, 329] width 82 height 11
click at [110, 329] on icon at bounding box center [112, 330] width 6 height 6
click at [427, 150] on icon at bounding box center [427, 151] width 6 height 6
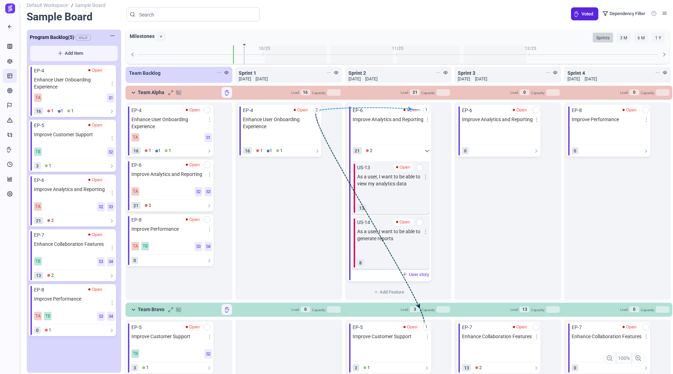
click at [427, 150] on icon at bounding box center [427, 151] width 6 height 6
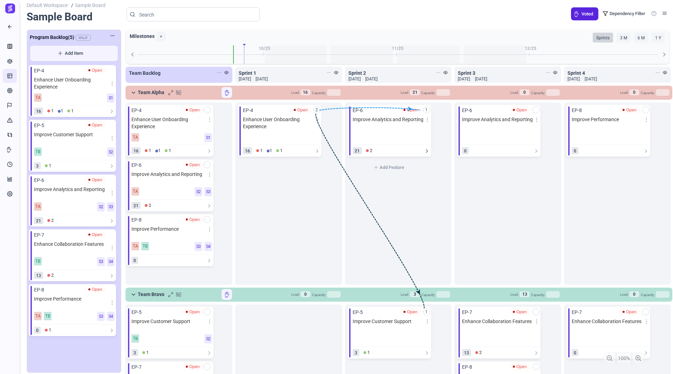
click at [427, 150] on icon at bounding box center [427, 151] width 6 height 6
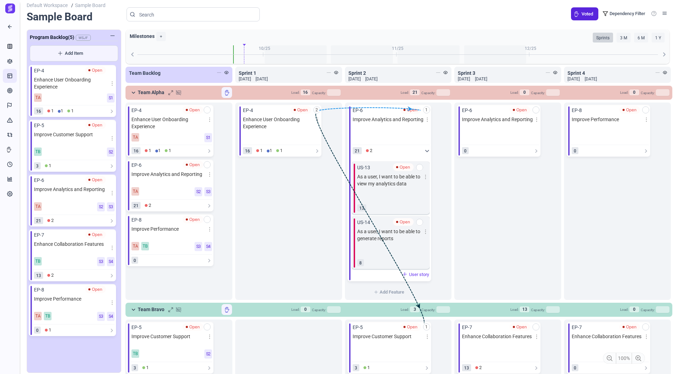
click at [427, 150] on icon at bounding box center [427, 151] width 6 height 6
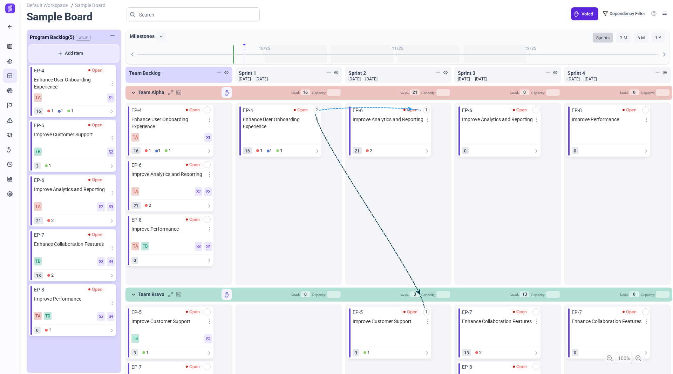
click at [80, 47] on button "Add Item" at bounding box center [74, 53] width 88 height 16
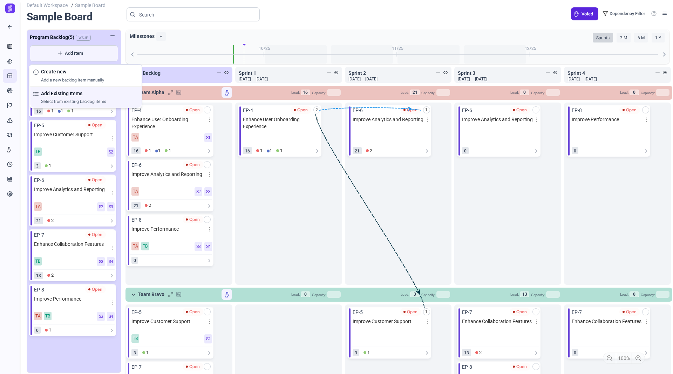
click at [77, 93] on h4 "Add Existing Items" at bounding box center [90, 93] width 98 height 7
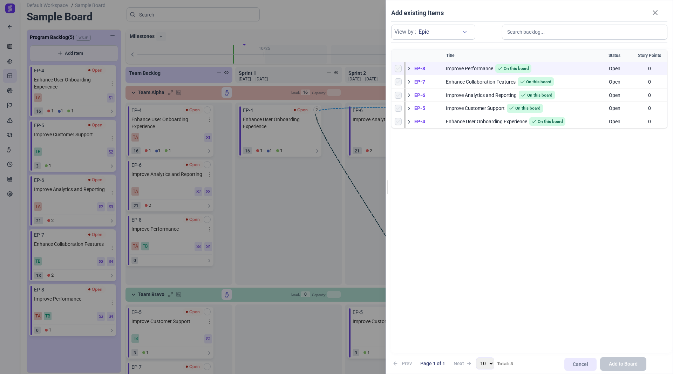
click at [409, 66] on span at bounding box center [409, 68] width 6 height 6
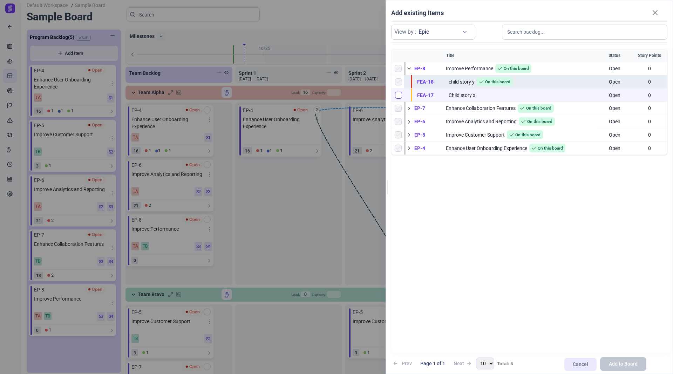
click at [397, 94] on input "checkbox" at bounding box center [398, 95] width 7 height 7
checkbox input "true"
click at [615, 360] on span "Add to Board" at bounding box center [623, 363] width 29 height 7
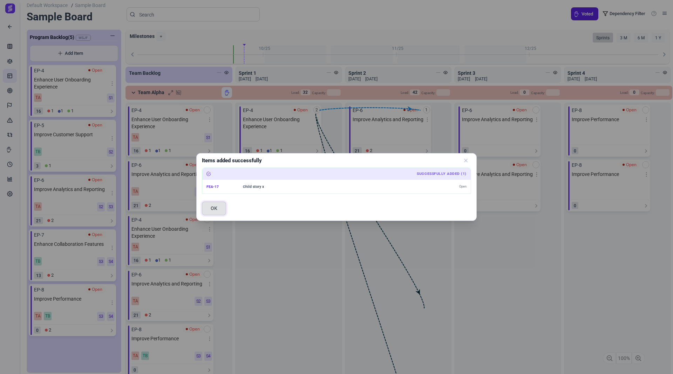
click at [213, 209] on span "OK" at bounding box center [214, 207] width 7 height 7
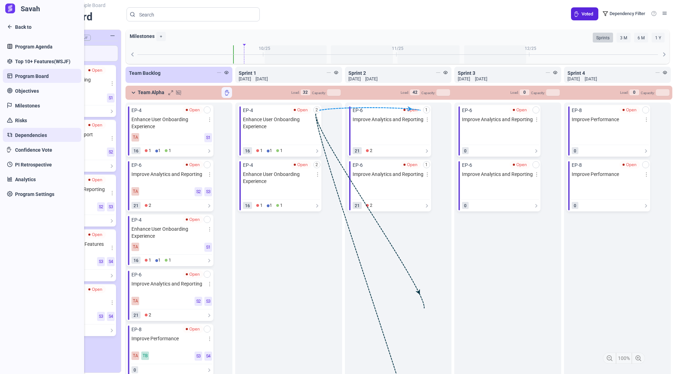
click at [21, 138] on span "Dependencies" at bounding box center [31, 135] width 32 height 7
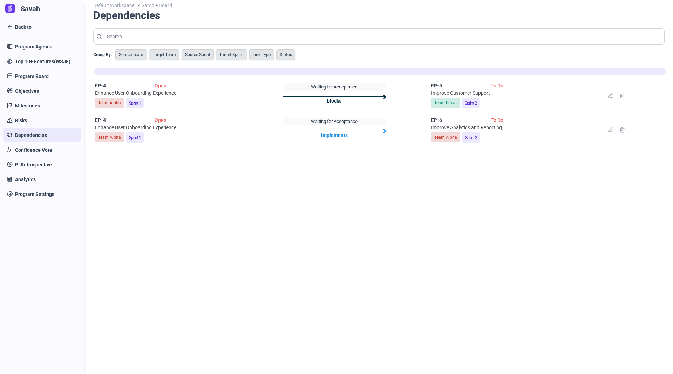
click at [390, 297] on div "Default Workspace / Sample Board Dependencies Group By: Source Team Target Team…" at bounding box center [383, 185] width 580 height 370
click at [181, 301] on div "Default Workspace / Sample Board Dependencies Group By: Source Team Target Team…" at bounding box center [383, 185] width 580 height 370
click at [185, 236] on div "Default Workspace / Sample Board Dependencies Group By: Source Team Target Team…" at bounding box center [383, 185] width 580 height 370
click at [133, 55] on div "Source Team" at bounding box center [131, 54] width 32 height 11
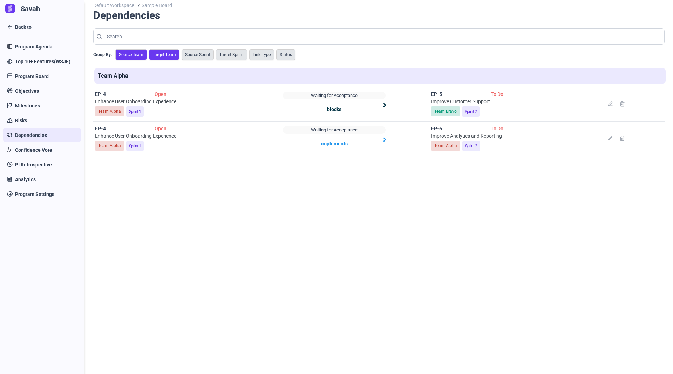
click at [159, 54] on div "Target Team" at bounding box center [164, 54] width 31 height 11
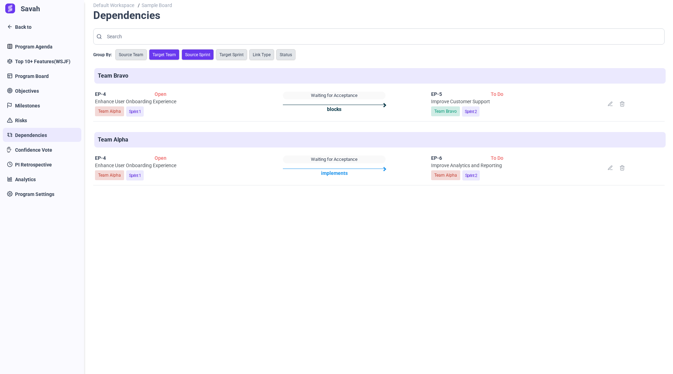
click at [190, 53] on div "Source Sprint" at bounding box center [198, 54] width 32 height 11
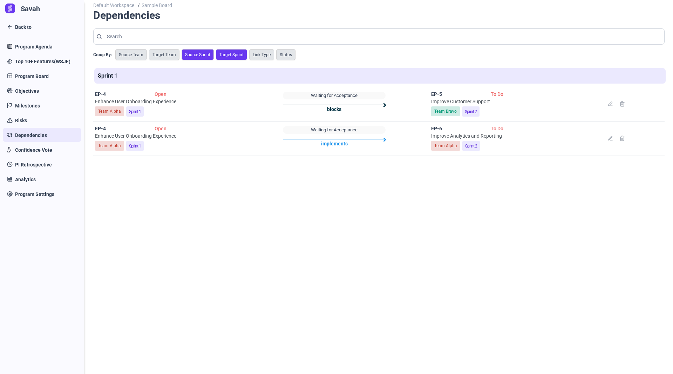
click at [228, 51] on div "Target Sprint" at bounding box center [231, 54] width 31 height 11
click at [264, 51] on div "Link Type" at bounding box center [261, 54] width 25 height 11
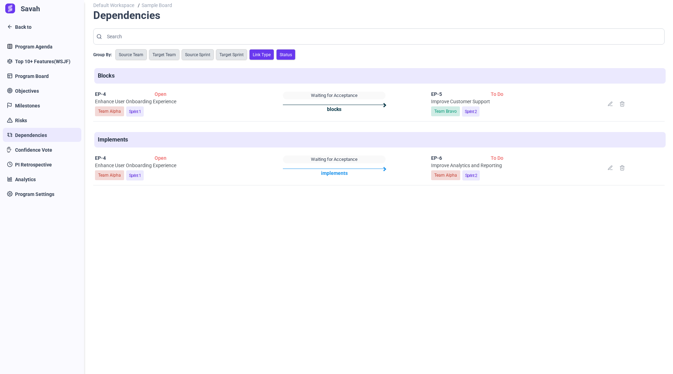
drag, startPoint x: 293, startPoint y: 53, endPoint x: 279, endPoint y: 56, distance: 14.3
click at [294, 53] on div "Group By: Source Team Target Team Source Sprint Target Sprint Link Type Status" at bounding box center [379, 55] width 572 height 20
click at [297, 52] on div "Group By: Source Team Target Team Source Sprint Target Sprint Link Type Status" at bounding box center [379, 55] width 572 height 20
click at [188, 55] on div "Source Sprint" at bounding box center [198, 54] width 32 height 11
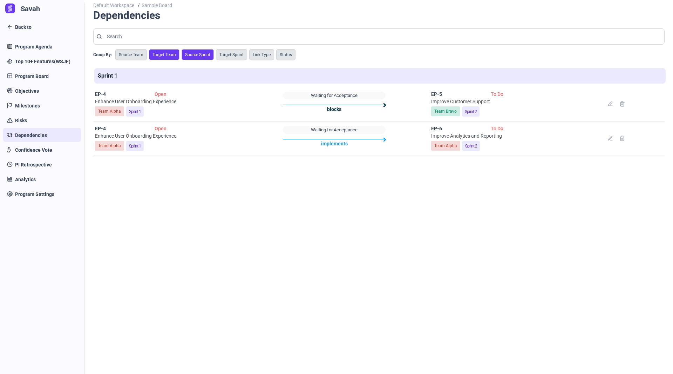
click at [169, 56] on div "Target Team" at bounding box center [164, 54] width 31 height 11
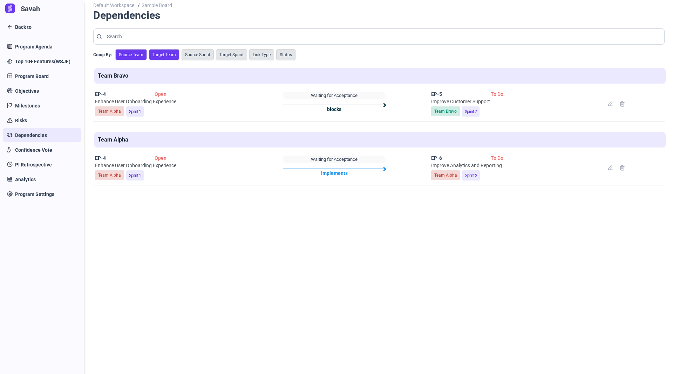
click at [120, 55] on div "Source Team" at bounding box center [131, 54] width 32 height 11
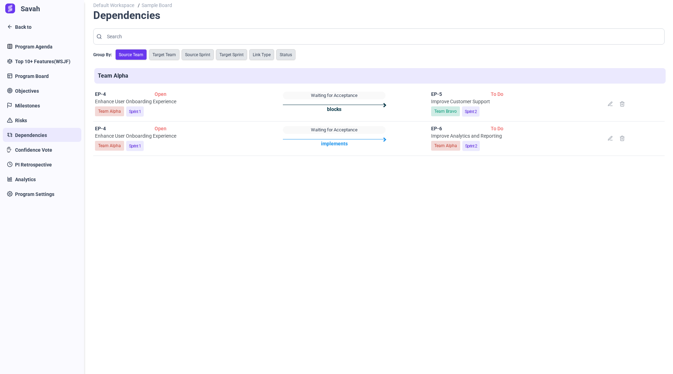
click at [173, 219] on div "Default Workspace / Sample Board Dependencies Group By: Source Team Target Team…" at bounding box center [383, 185] width 580 height 370
click at [268, 168] on div "Default Workspace / Sample Board Dependencies Group By: Source Team Target Team…" at bounding box center [383, 185] width 580 height 370
click at [355, 52] on div "Group By: Source Team Target Team Source Sprint Target Sprint Link Type Status" at bounding box center [379, 55] width 572 height 20
click at [227, 237] on div "Default Workspace / Sample Board Dependencies Group By: Source Team Target Team…" at bounding box center [383, 185] width 580 height 370
click at [33, 74] on span "Program Board" at bounding box center [32, 76] width 34 height 7
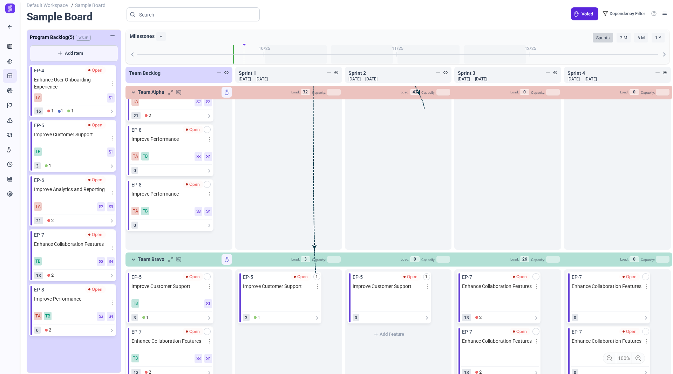
scroll to position [191, 0]
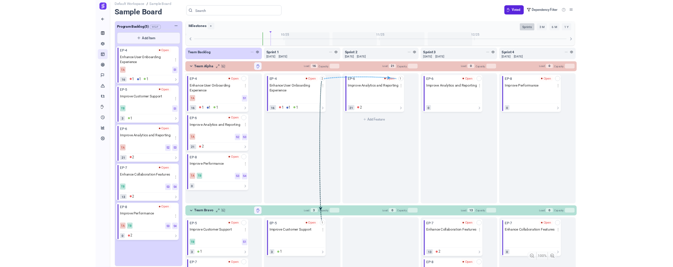
scroll to position [58, 0]
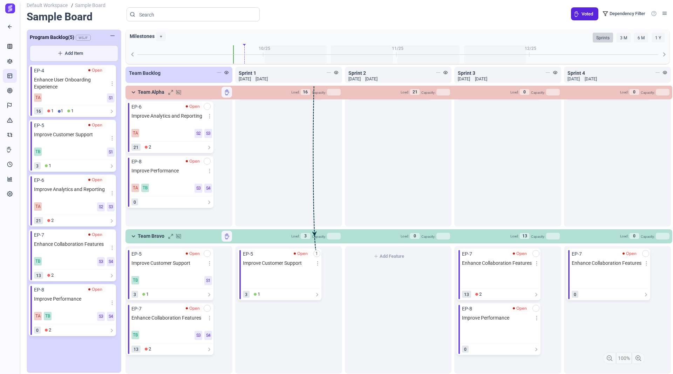
click at [396, 283] on div "Add Feature" at bounding box center [398, 309] width 107 height 127
click at [388, 209] on div "1 add EP-6 Open Improve Analytics and Reporting 21 2 Add Feature" at bounding box center [398, 135] width 107 height 182
click at [384, 289] on div "Add Feature" at bounding box center [398, 309] width 107 height 127
click at [383, 209] on div "1 add EP-6 Open Improve Analytics and Reporting 21 2 Add Feature" at bounding box center [398, 135] width 107 height 182
drag, startPoint x: 263, startPoint y: 156, endPoint x: 240, endPoint y: 206, distance: 54.8
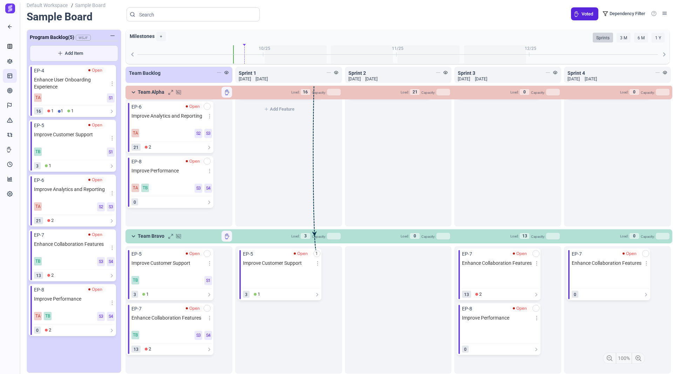
click at [240, 206] on div "2 add EP-4 Open Enhance User Onboarding Experience 16 1 1 1 Add Feature" at bounding box center [288, 135] width 107 height 182
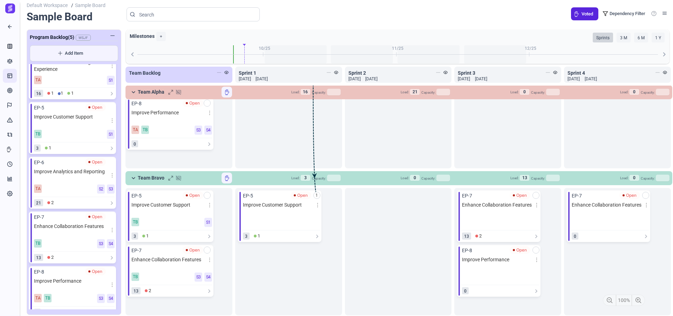
scroll to position [27, 0]
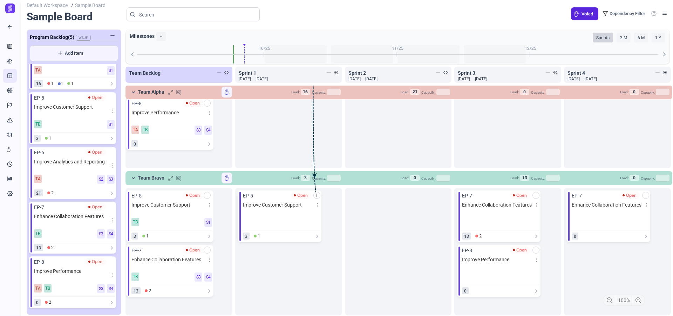
click at [111, 273] on icon at bounding box center [112, 275] width 4 height 4
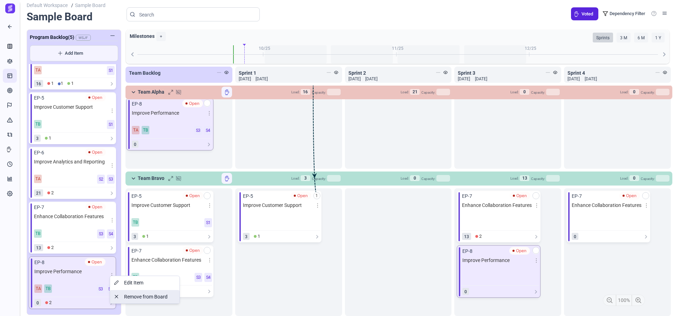
click at [128, 296] on span "Remove from Board" at bounding box center [145, 296] width 43 height 5
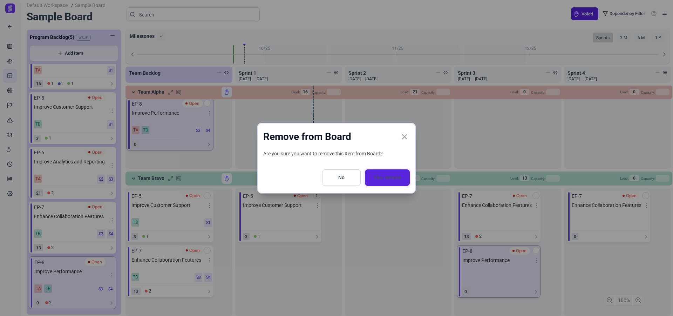
click at [377, 175] on span "Yes, remove" at bounding box center [387, 177] width 27 height 7
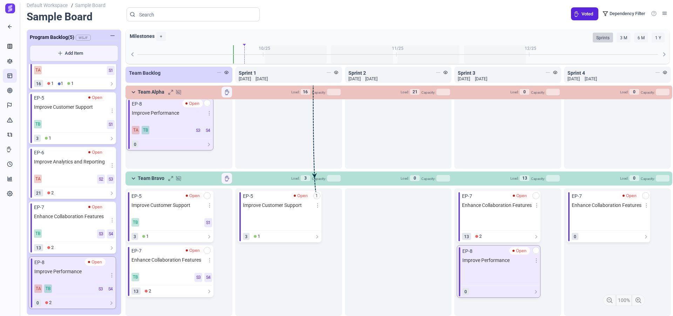
scroll to position [61, 0]
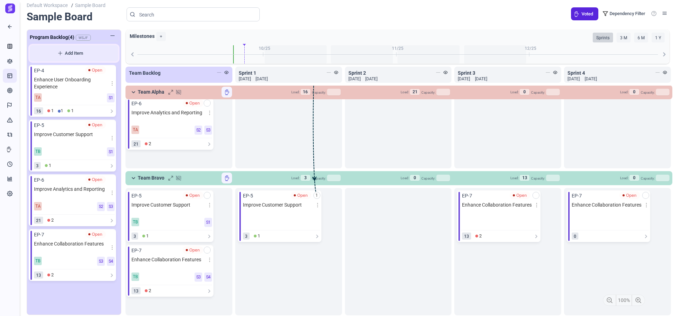
click at [93, 58] on button "Add Item" at bounding box center [74, 53] width 88 height 16
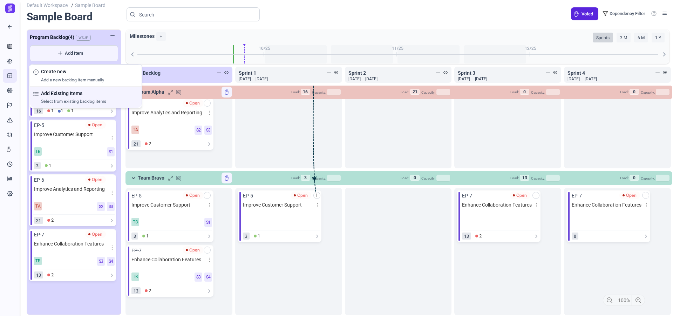
click at [74, 96] on div "Add Existing Items Select from existing backlog items" at bounding box center [90, 97] width 98 height 15
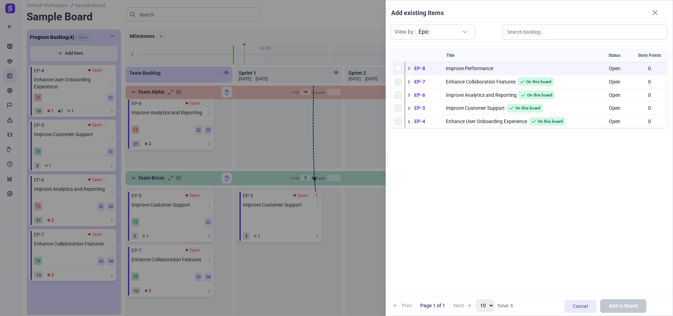
click at [410, 67] on span at bounding box center [409, 68] width 6 height 6
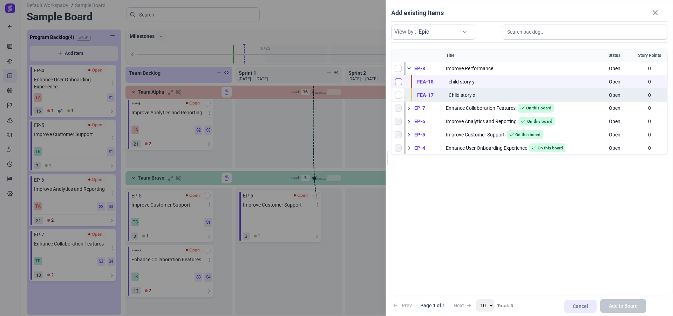
click at [397, 80] on input "checkbox" at bounding box center [398, 81] width 7 height 7
checkbox input "true"
click at [619, 307] on span "Add to Board" at bounding box center [623, 305] width 29 height 7
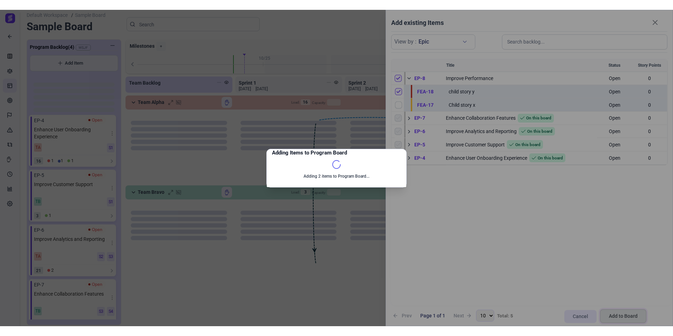
scroll to position [0, 0]
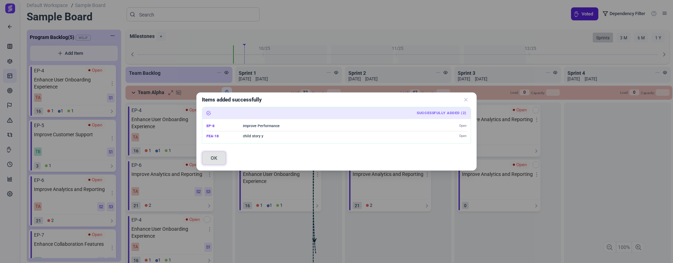
click at [215, 160] on span "OK" at bounding box center [214, 157] width 7 height 7
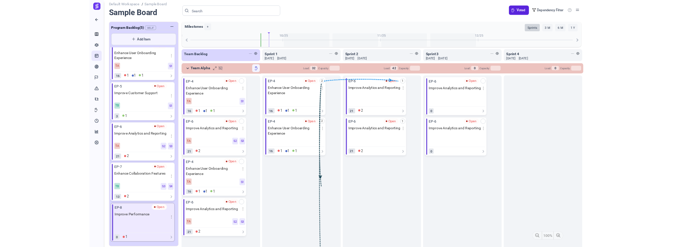
scroll to position [8, 0]
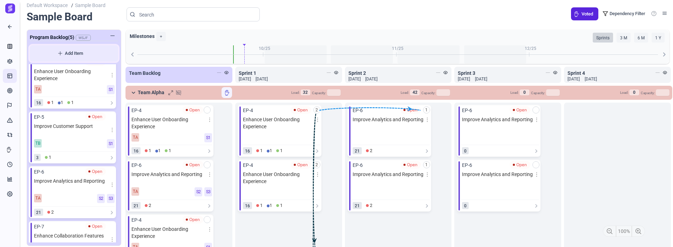
click at [101, 52] on span "Add Item" at bounding box center [74, 53] width 76 height 7
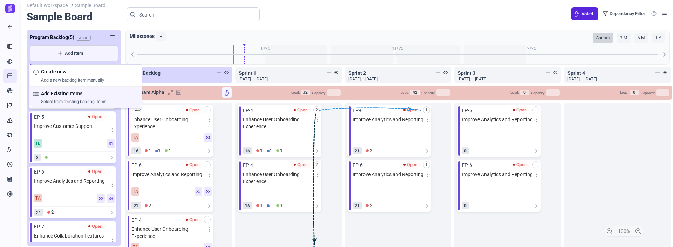
click at [66, 97] on div "Add Existing Items Select from existing backlog items" at bounding box center [90, 97] width 98 height 15
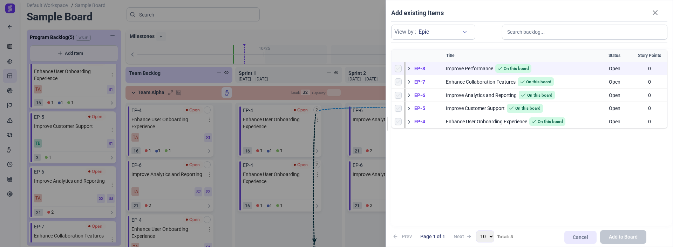
click at [409, 68] on span at bounding box center [409, 68] width 6 height 6
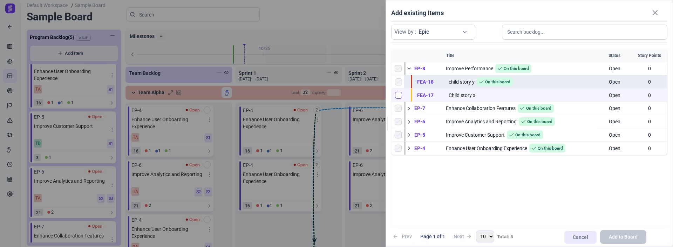
click at [400, 94] on input "checkbox" at bounding box center [398, 95] width 7 height 7
checkbox input "true"
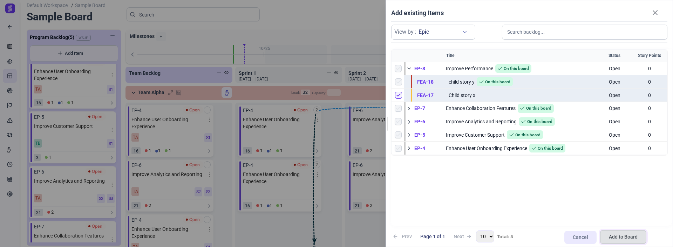
click at [614, 236] on span "Add to Board" at bounding box center [623, 236] width 29 height 7
